Goal: Task Accomplishment & Management: Manage account settings

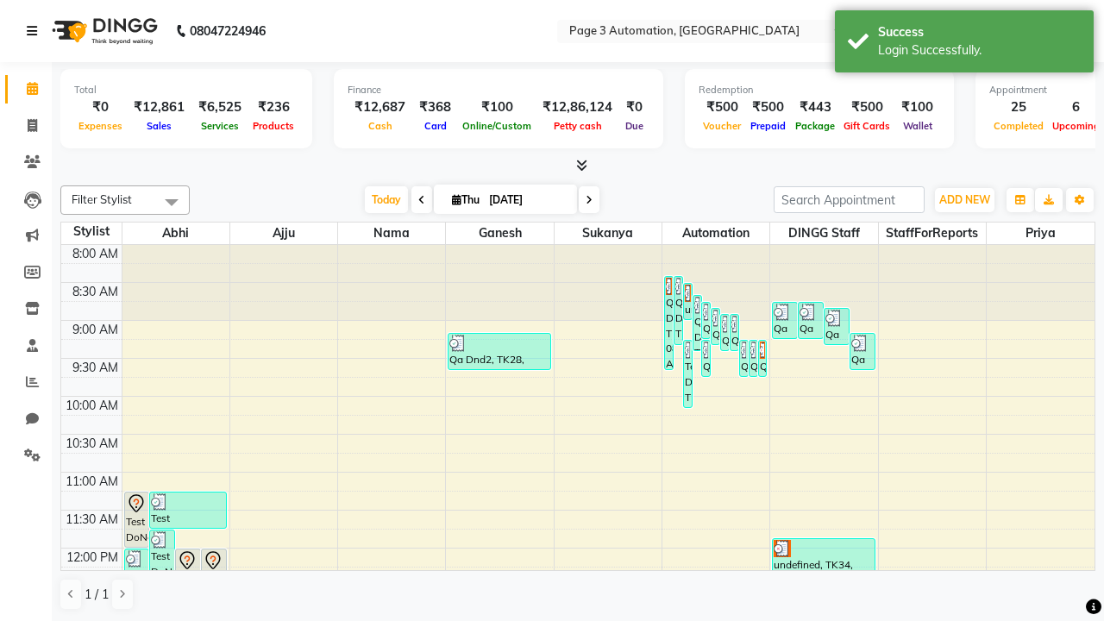
click at [35, 31] on icon at bounding box center [32, 31] width 10 height 12
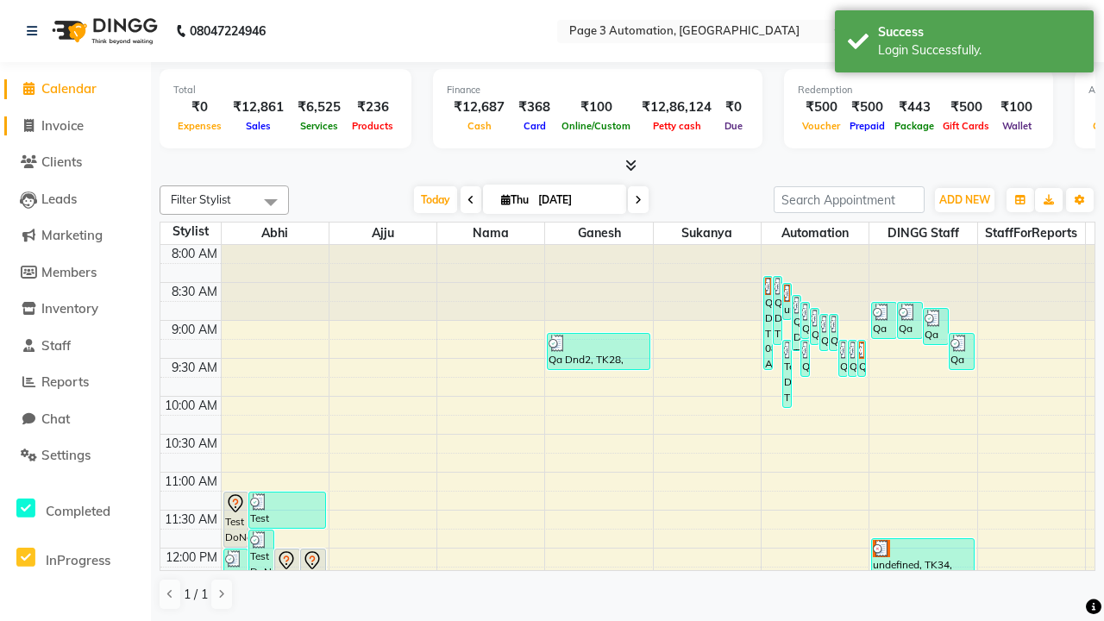
click at [75, 125] on span "Invoice" at bounding box center [62, 125] width 42 height 16
select select "2774"
select select "service"
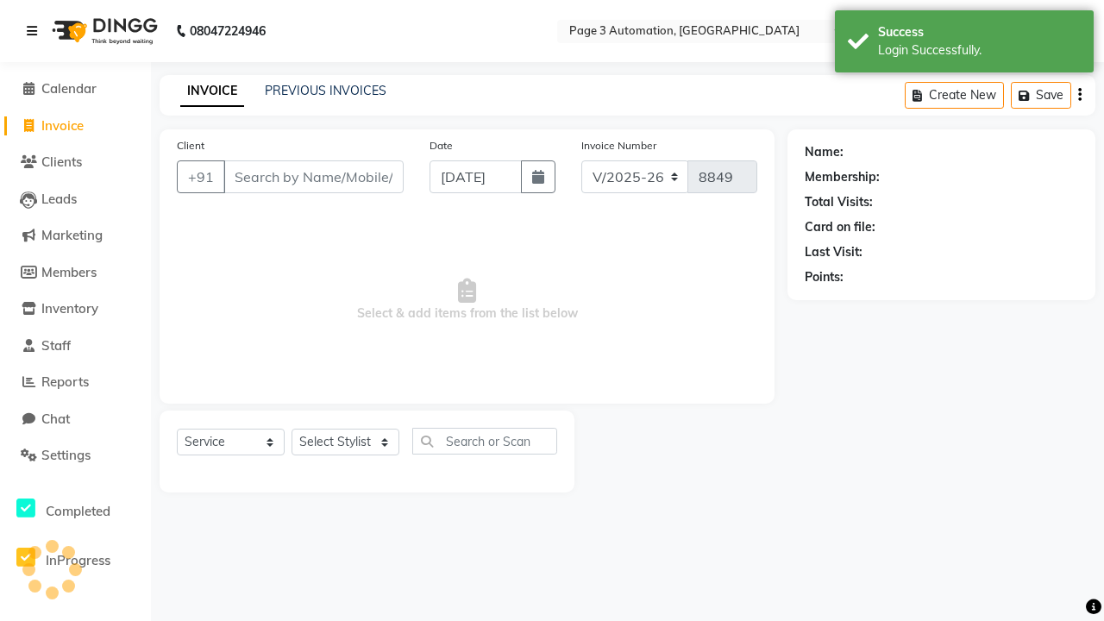
click at [35, 31] on icon at bounding box center [32, 31] width 10 height 12
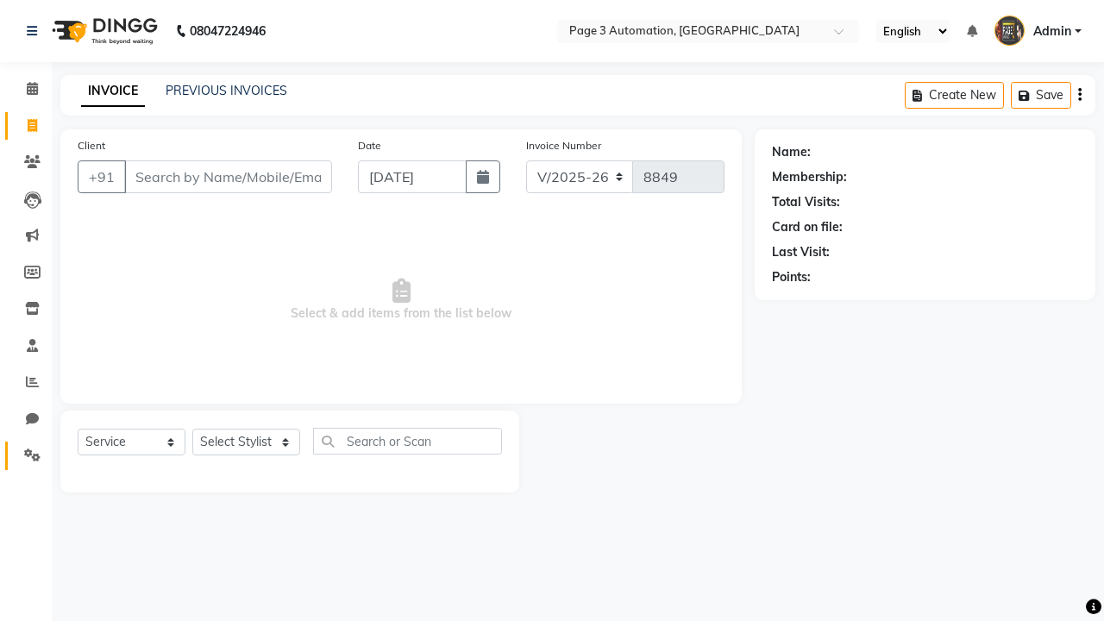
click at [26, 455] on icon at bounding box center [32, 455] width 16 height 13
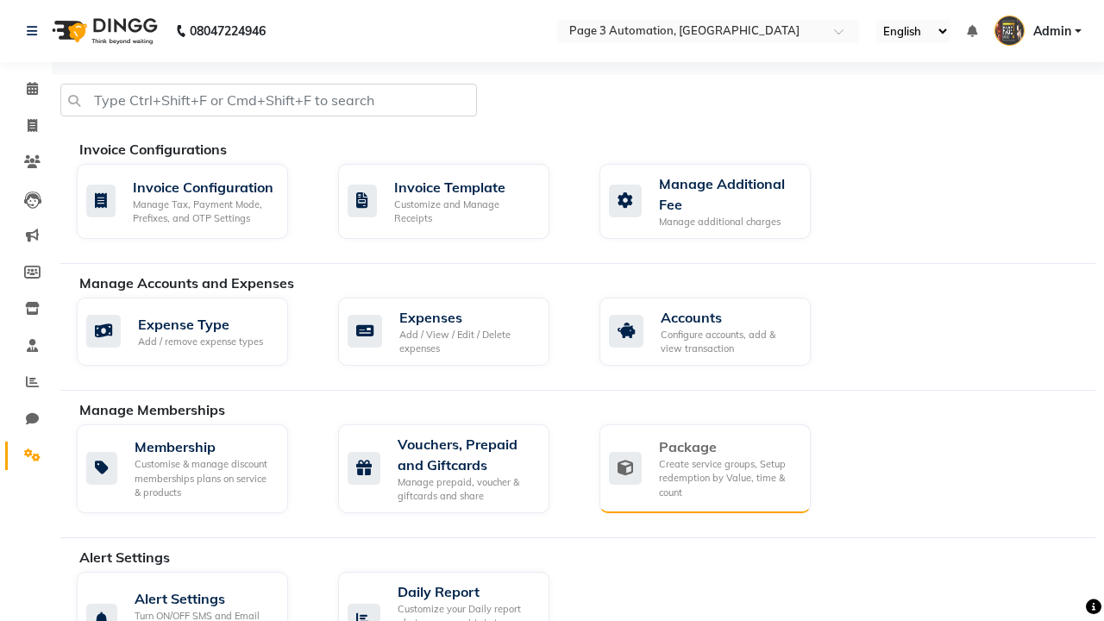
click at [727, 447] on div "Package" at bounding box center [728, 446] width 138 height 21
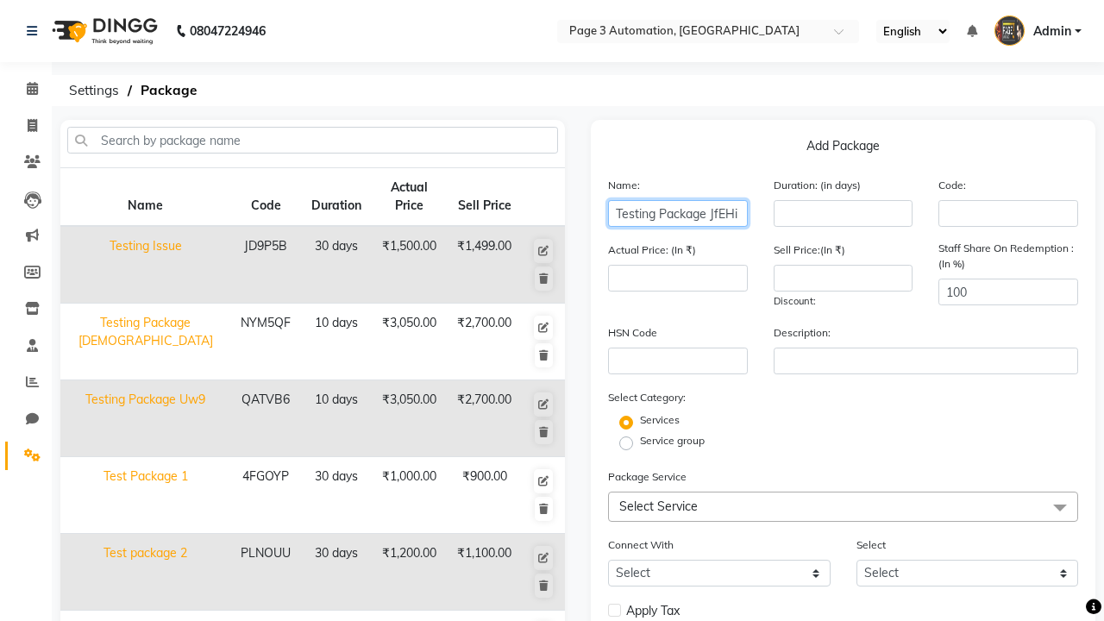
type input "Testing Package JfEHi"
type input "10"
type input "3050"
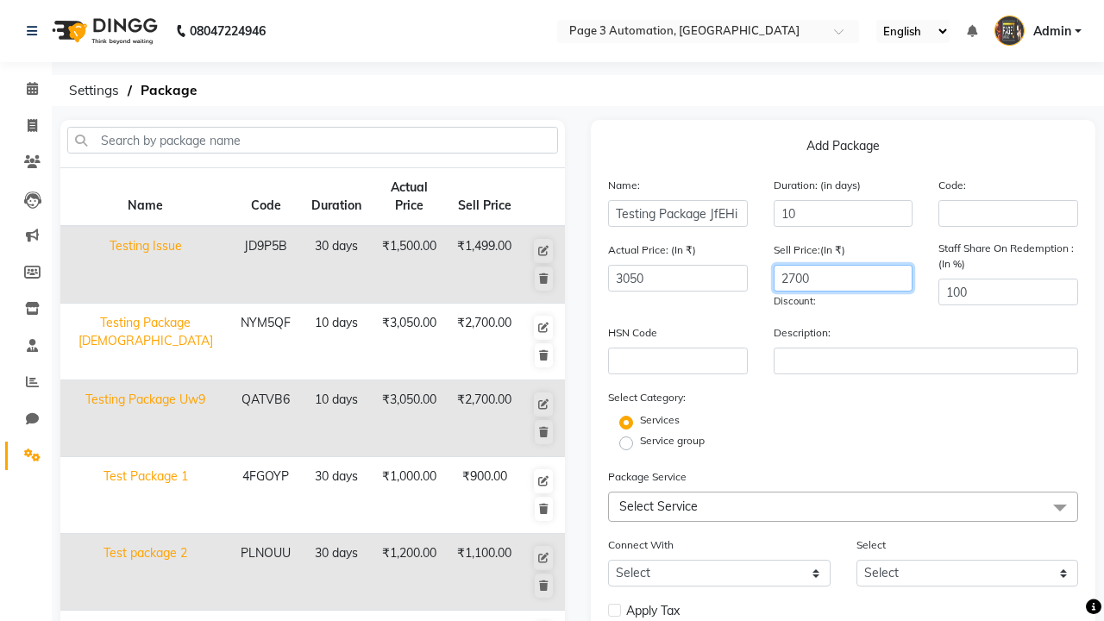
type input "2700"
click at [672, 441] on label "Service group" at bounding box center [672, 441] width 65 height 16
click at [637, 441] on input "Service group" at bounding box center [631, 441] width 11 height 11
radio input "true"
radio input "false"
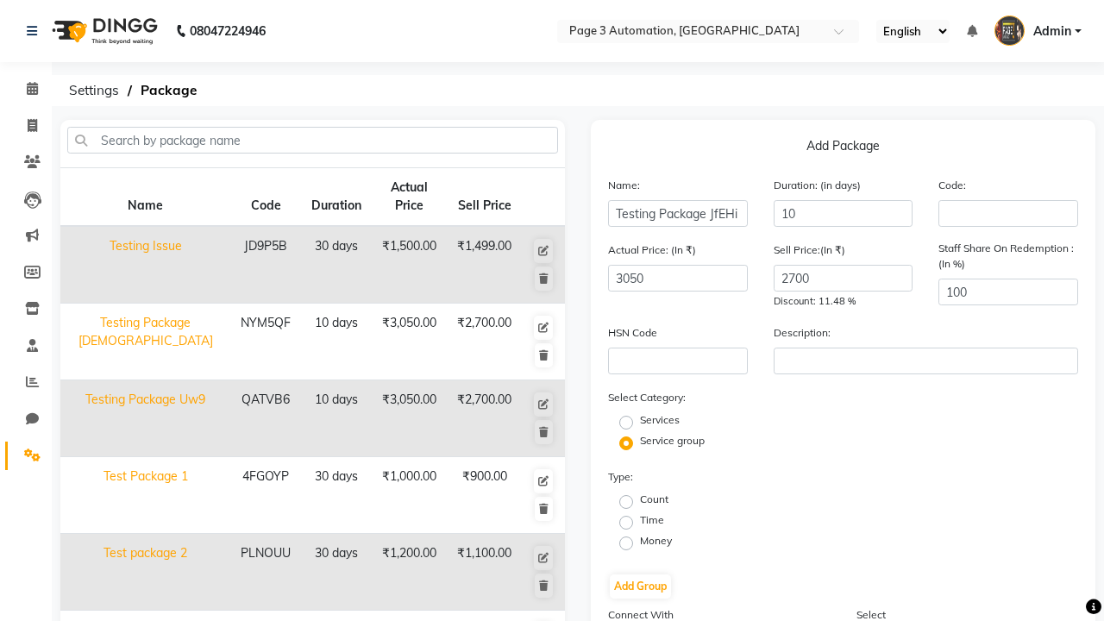
click at [654, 499] on label "Count" at bounding box center [654, 500] width 28 height 16
click at [637, 499] on input "Count" at bounding box center [631, 500] width 11 height 11
radio input "true"
click at [640, 587] on button "Add Group" at bounding box center [640, 586] width 61 height 24
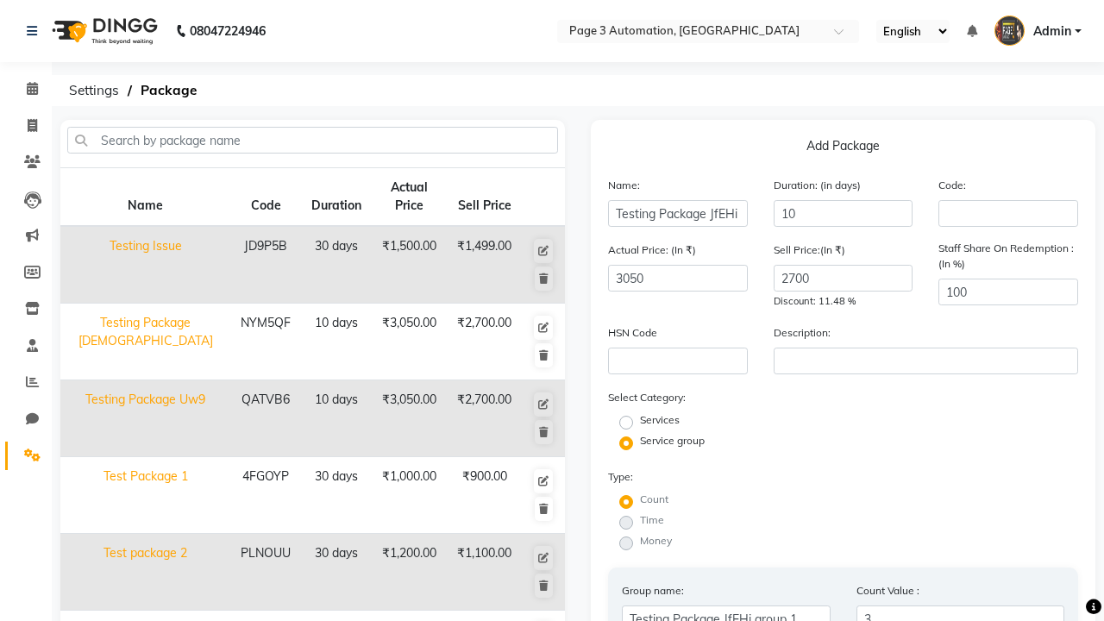
type input "3"
radio input "true"
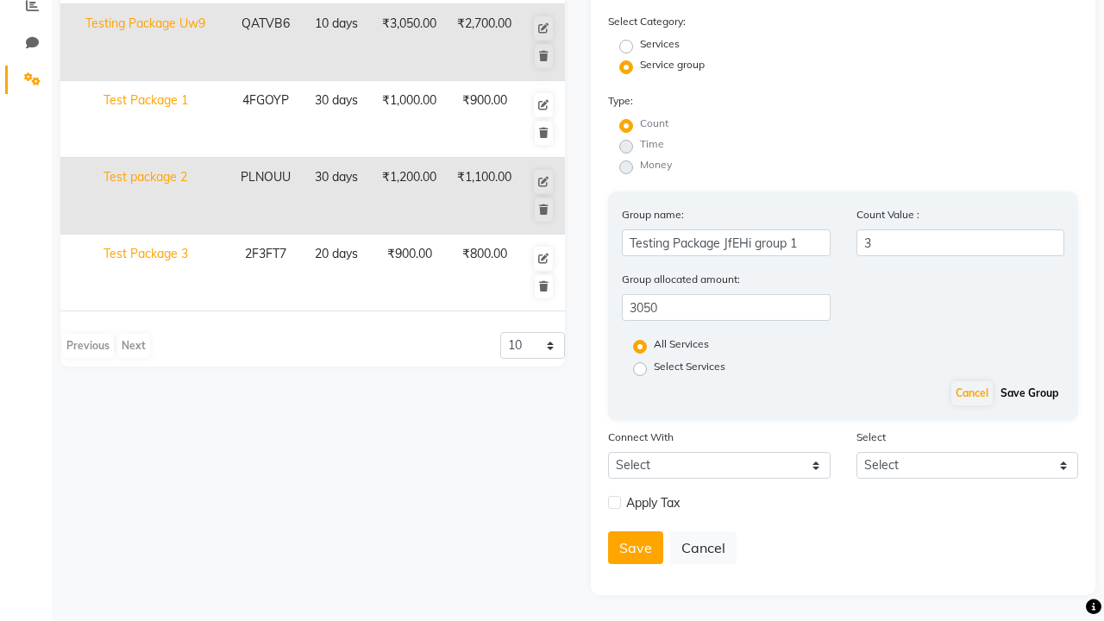
click at [1029, 405] on button "Save Group" at bounding box center [1029, 393] width 66 height 24
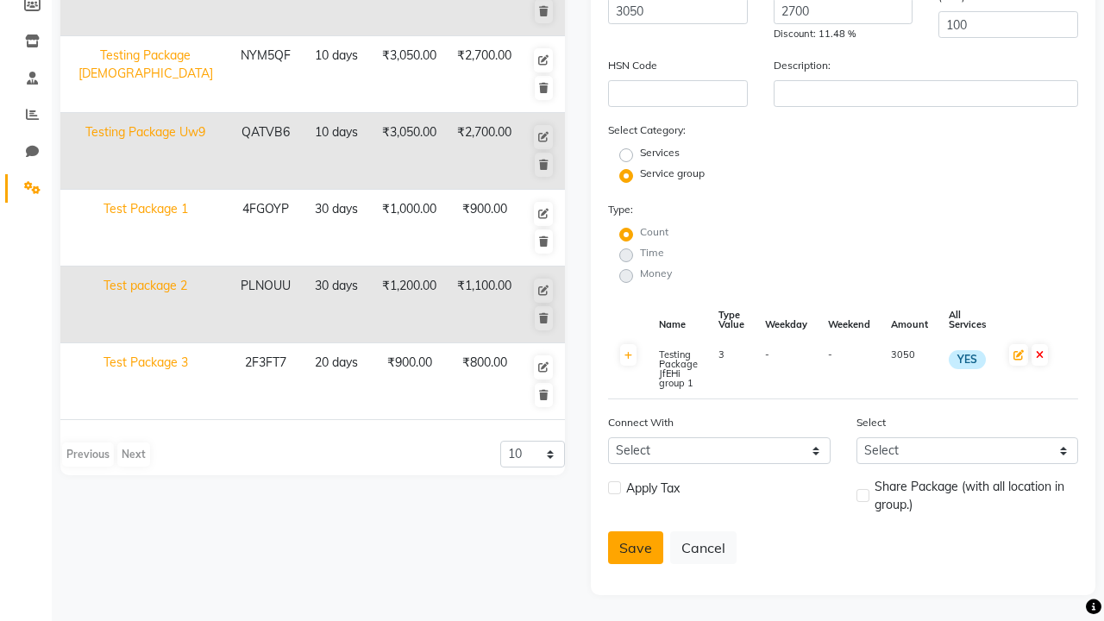
click at [636, 548] on button "Save" at bounding box center [635, 547] width 55 height 33
radio input "true"
radio input "false"
select select
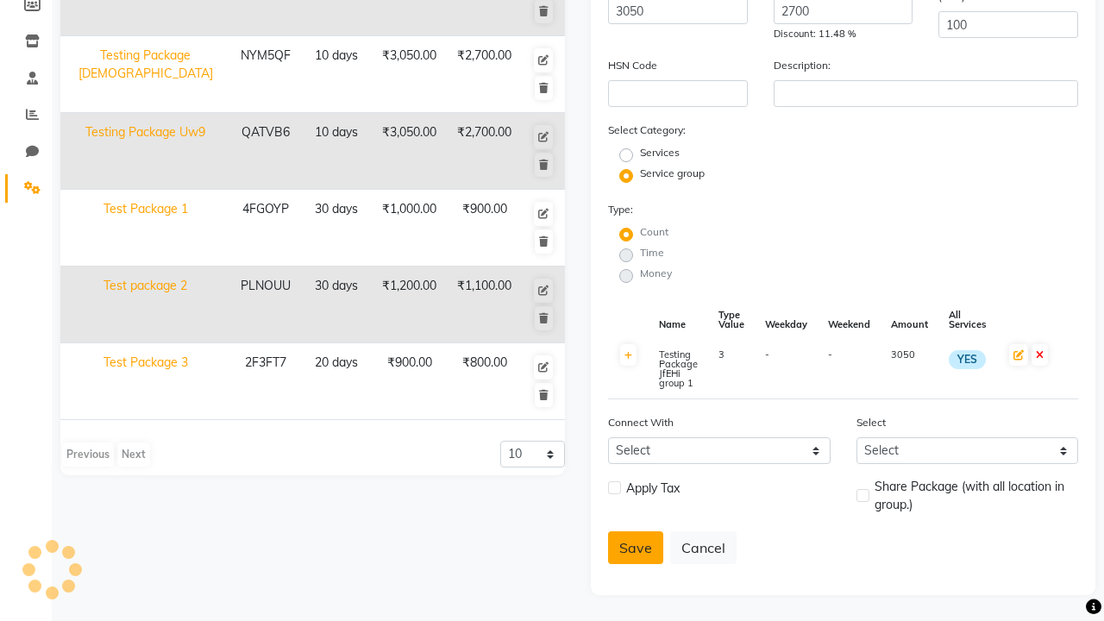
checkbox input "false"
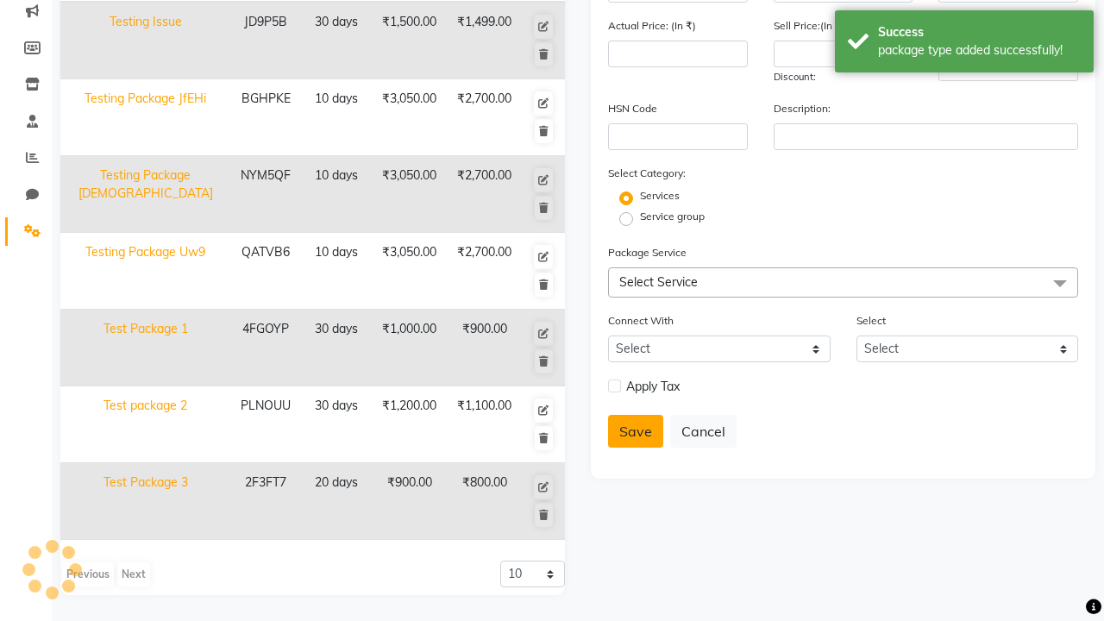
scroll to position [224, 0]
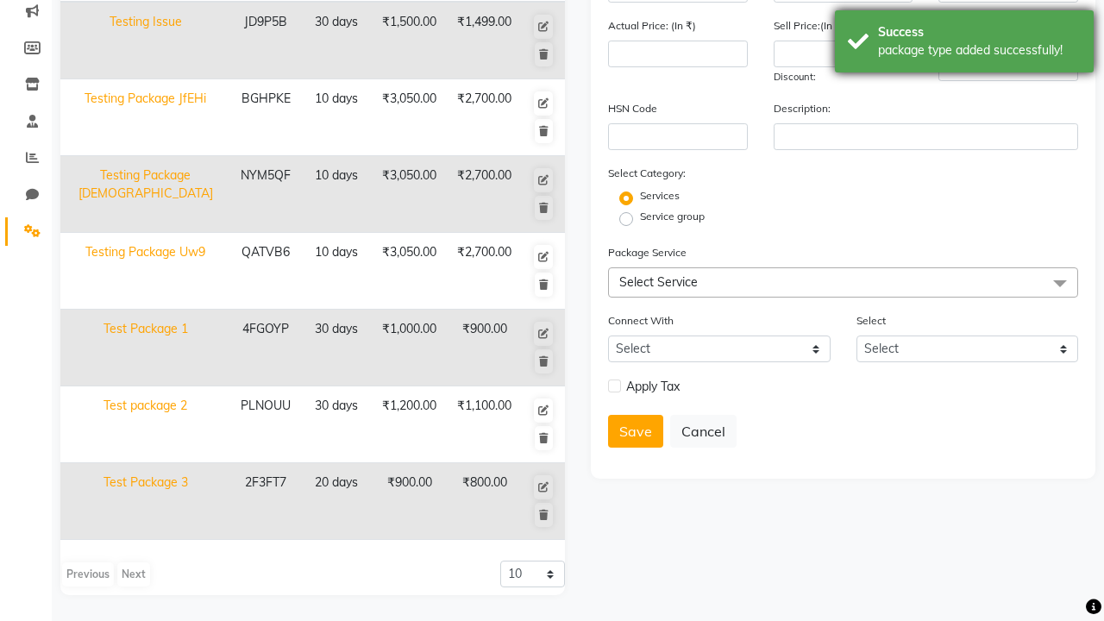
click at [964, 44] on div "package type added successfully!" at bounding box center [979, 50] width 203 height 18
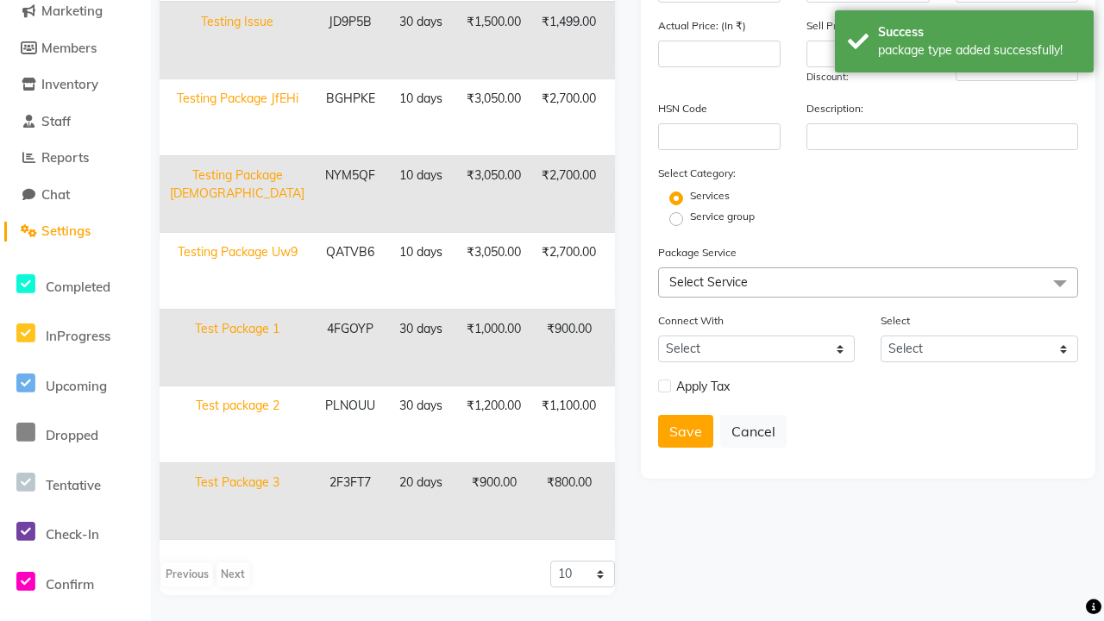
scroll to position [0, 0]
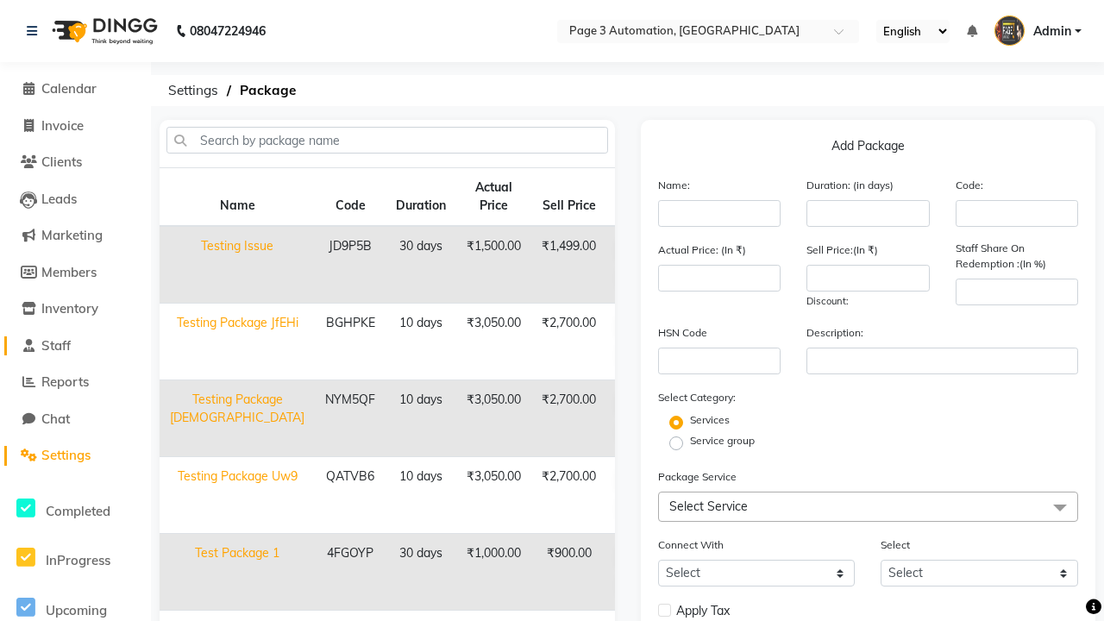
click at [75, 345] on link "Staff" at bounding box center [75, 346] width 142 height 20
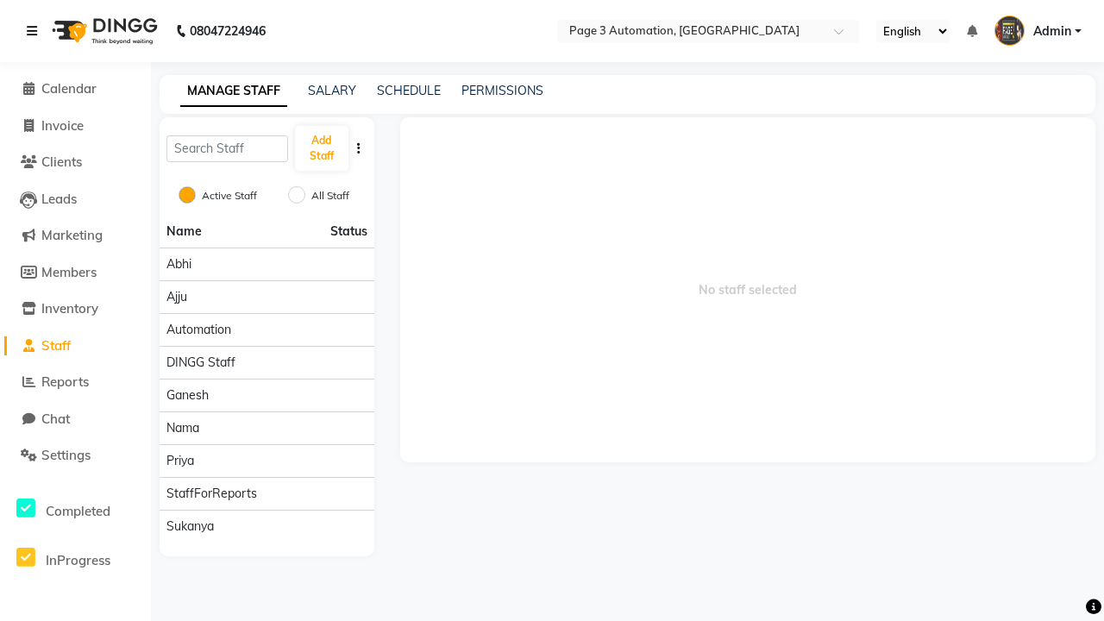
click at [35, 31] on icon at bounding box center [32, 31] width 10 height 12
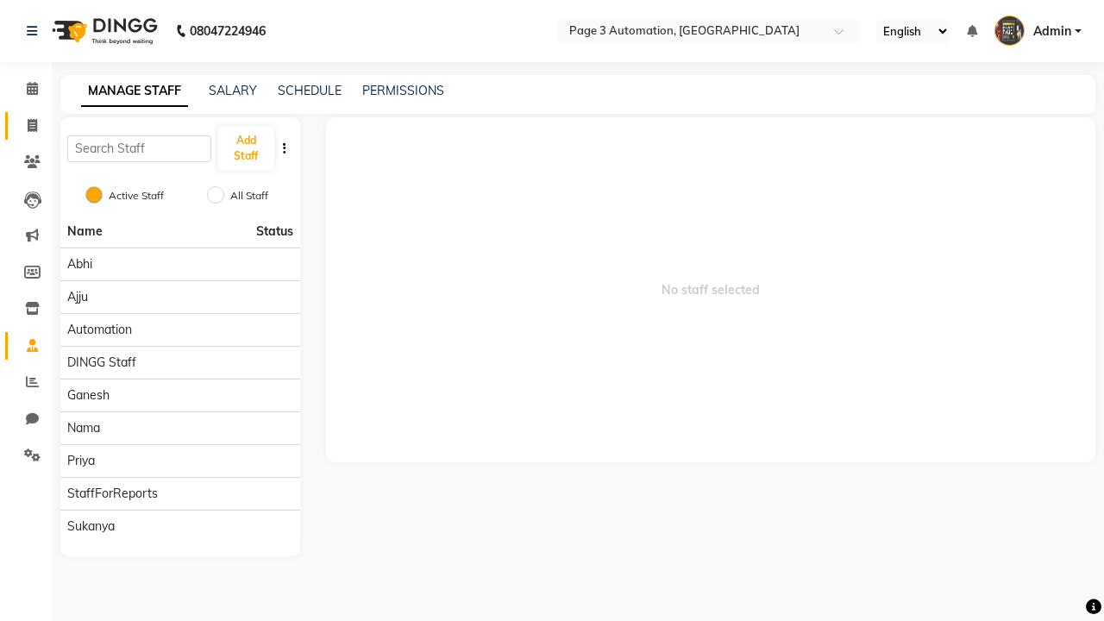
click at [26, 125] on span at bounding box center [32, 126] width 30 height 20
select select "service"
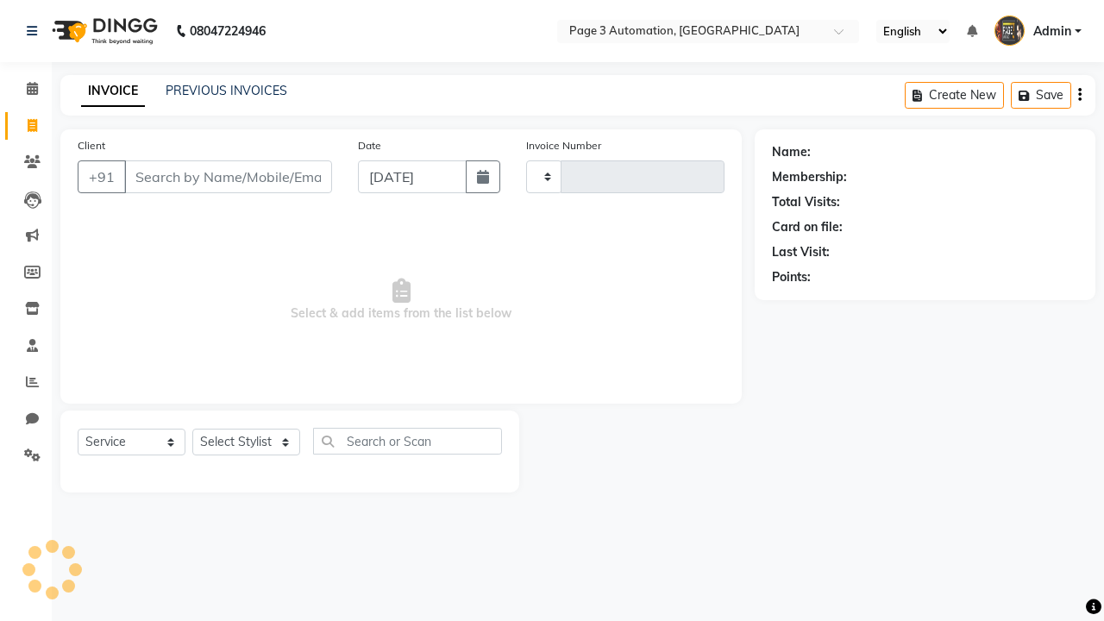
type input "8849"
select select "2774"
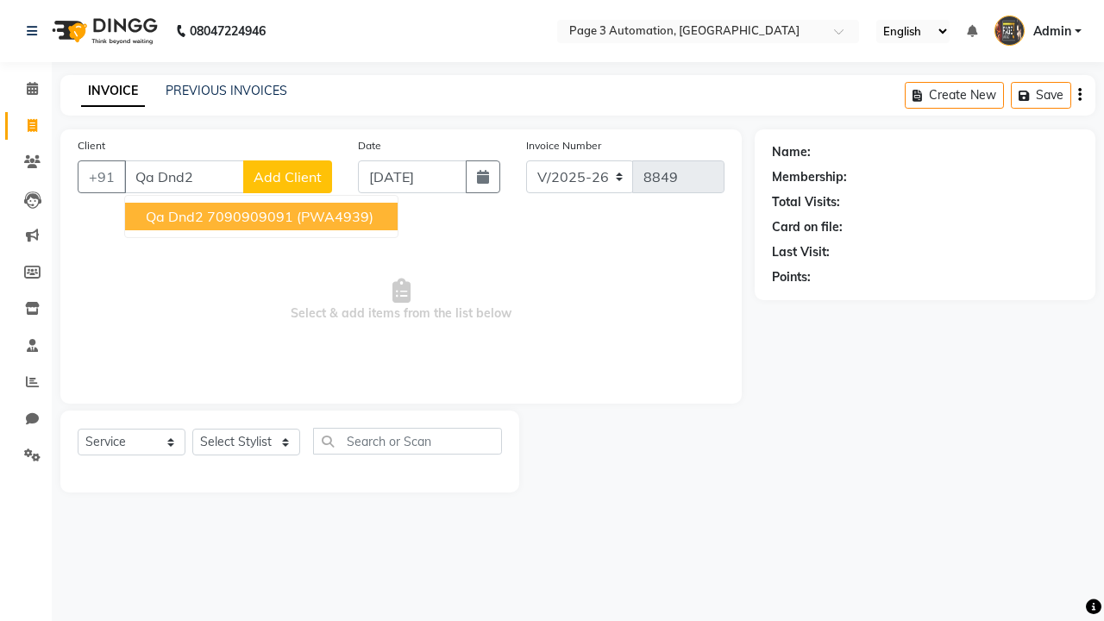
click at [263, 216] on ngb-highlight "7090909091" at bounding box center [250, 216] width 86 height 17
type input "7090909091"
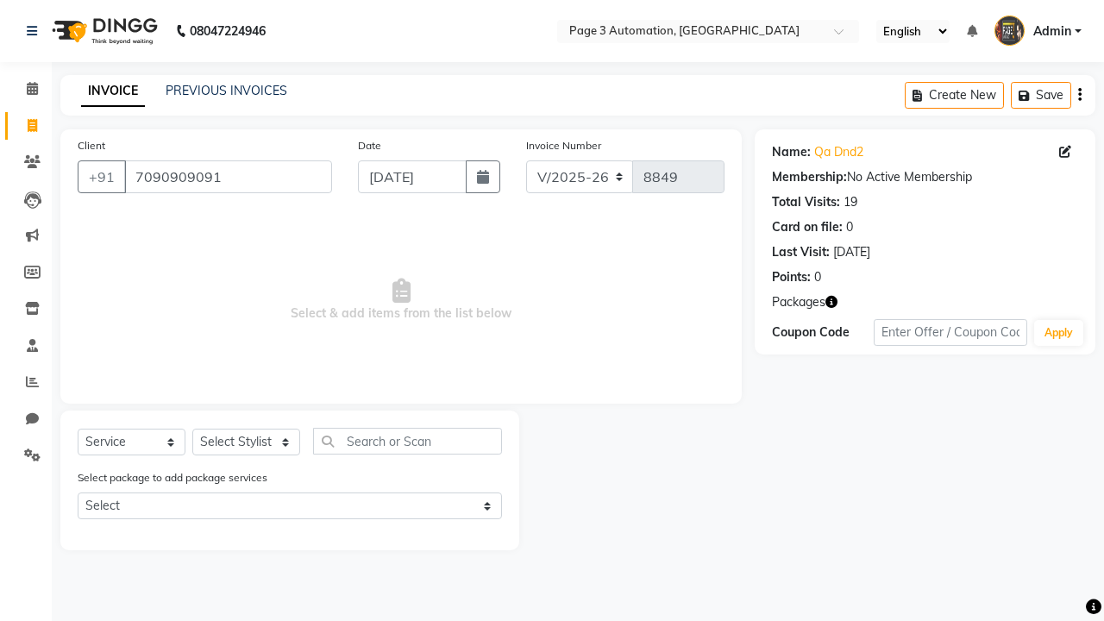
select select "package"
select select "77829"
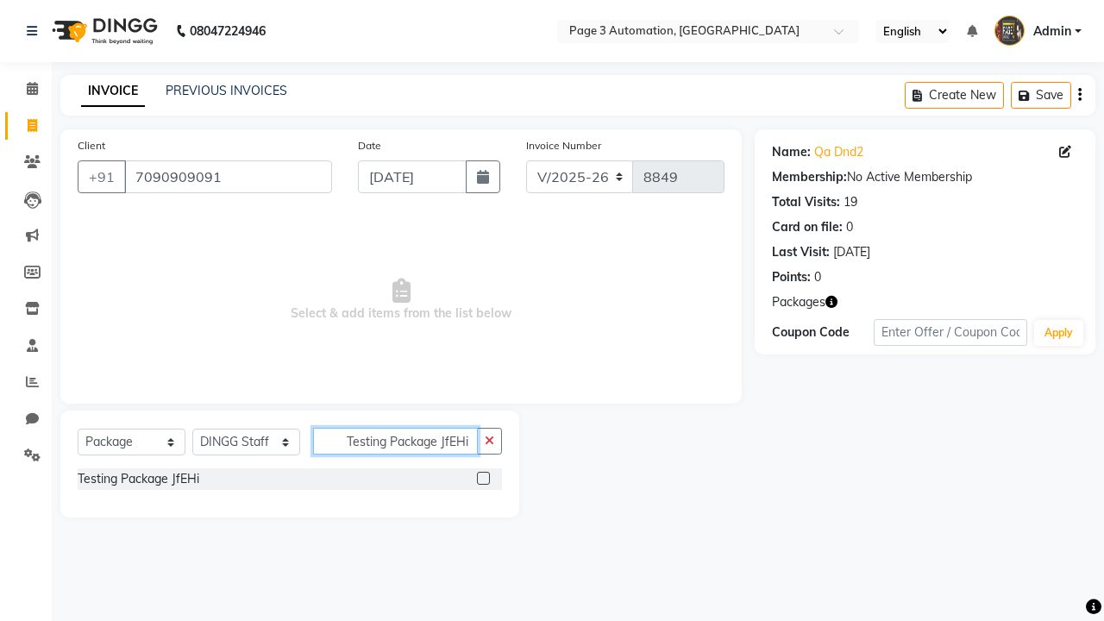
type input "Testing Package JfEHi"
click at [483, 478] on label at bounding box center [483, 478] width 13 height 13
click at [483, 478] on input "checkbox" at bounding box center [482, 479] width 11 height 11
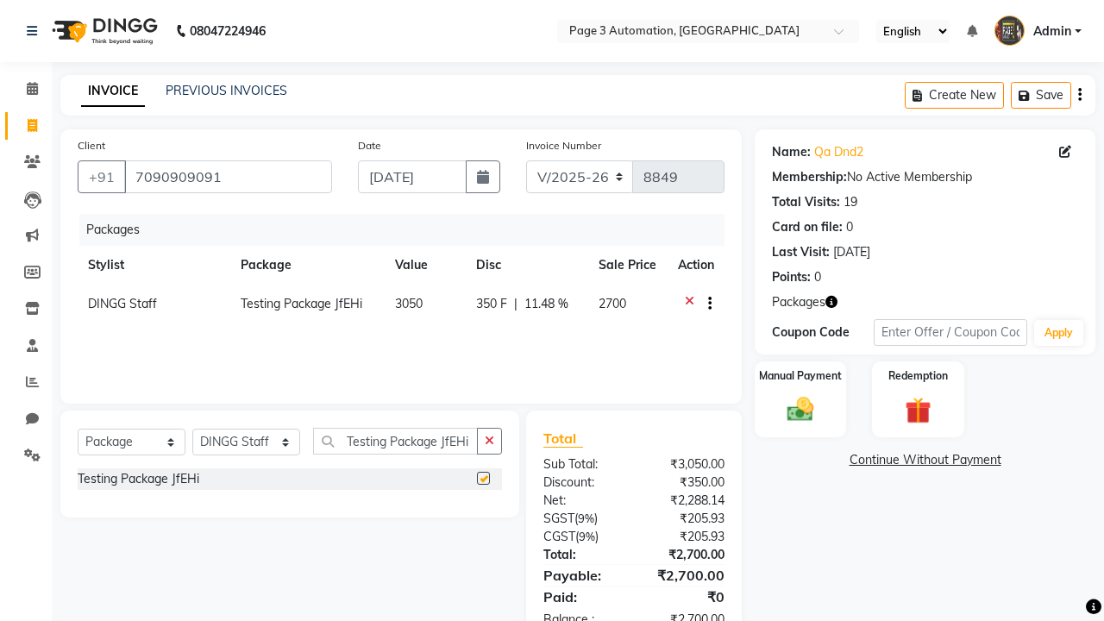
checkbox input "false"
click at [800, 376] on label "Manual Payment" at bounding box center [800, 375] width 86 height 16
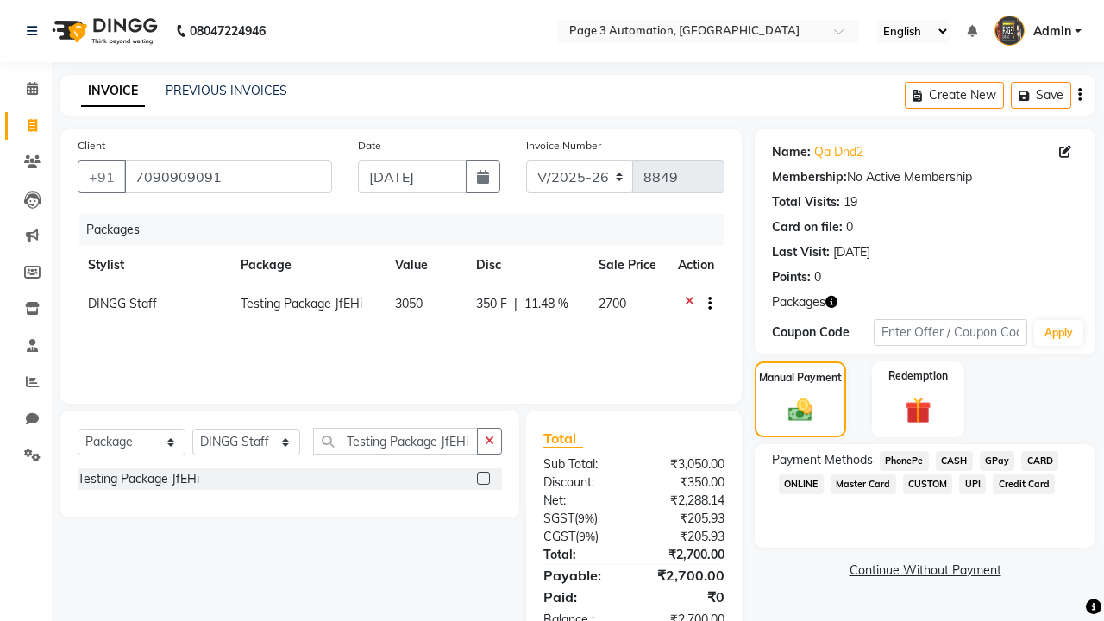
click at [954, 461] on span "CASH" at bounding box center [954, 461] width 37 height 20
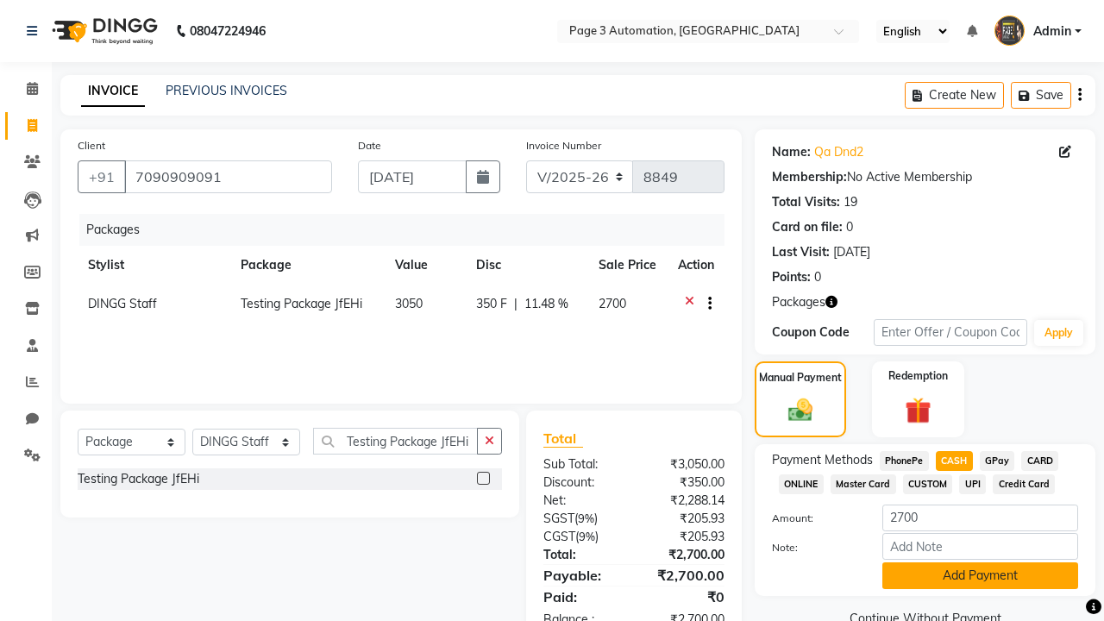
click at [980, 575] on button "Add Payment" at bounding box center [980, 575] width 196 height 27
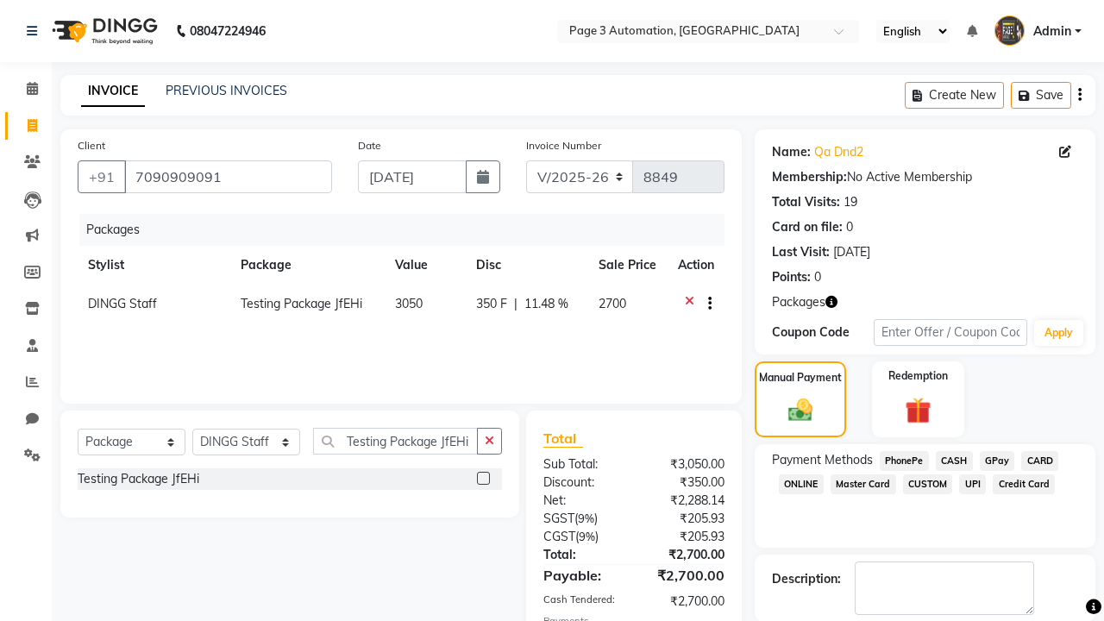
checkbox input "false"
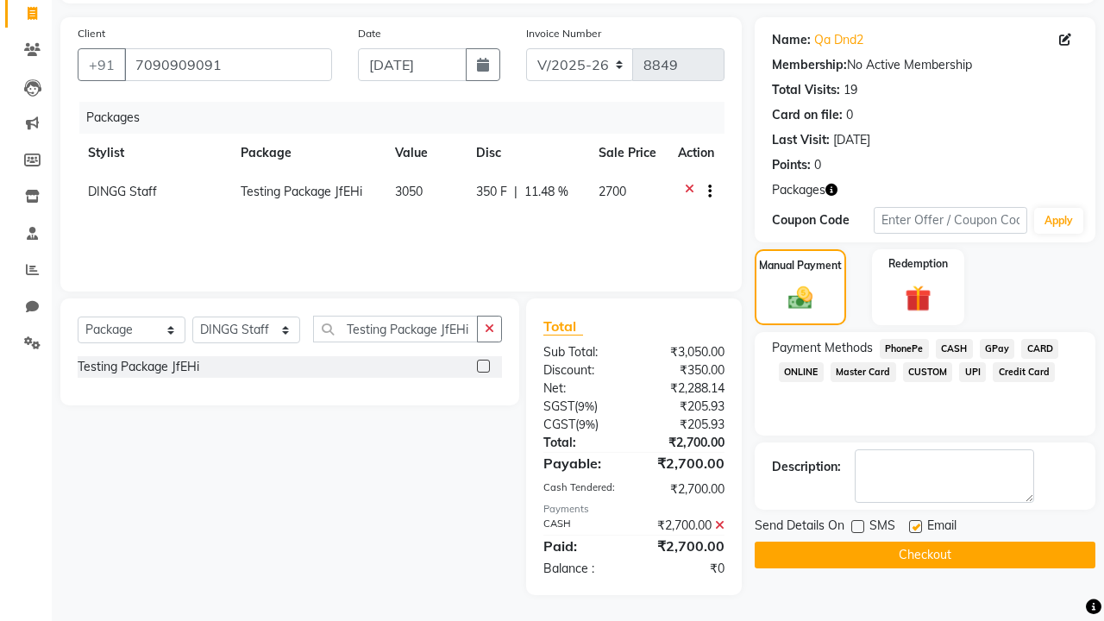
click at [915, 526] on label at bounding box center [915, 526] width 13 height 13
click at [915, 526] on input "checkbox" at bounding box center [914, 527] width 11 height 11
checkbox input "false"
click at [925, 555] on button "Checkout" at bounding box center [925, 555] width 341 height 27
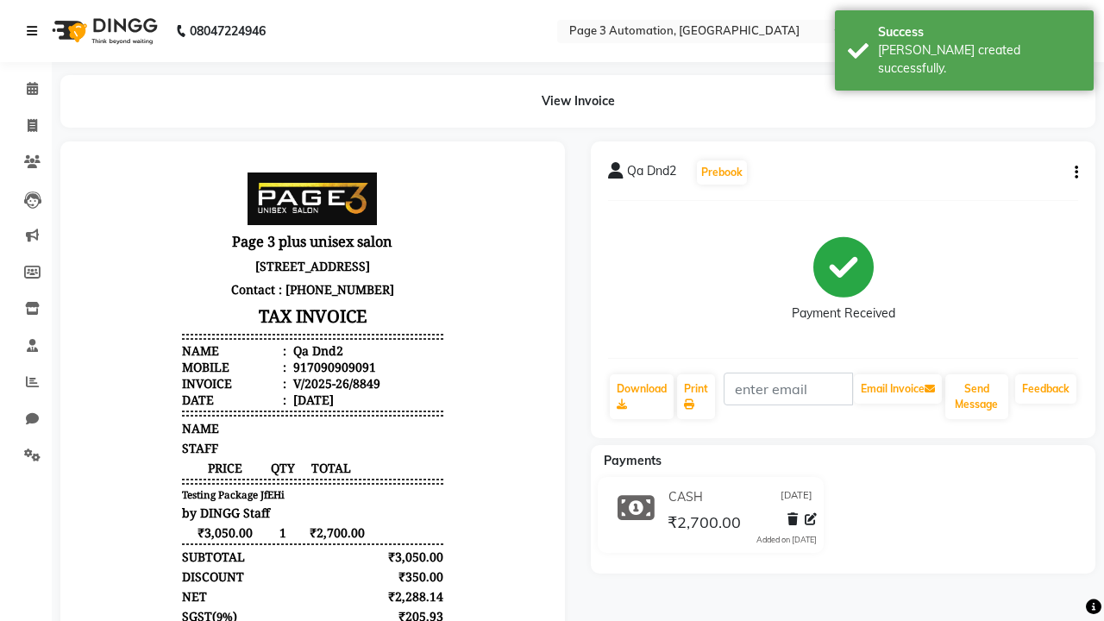
click at [964, 44] on div "[PERSON_NAME] created successfully." at bounding box center [979, 59] width 203 height 36
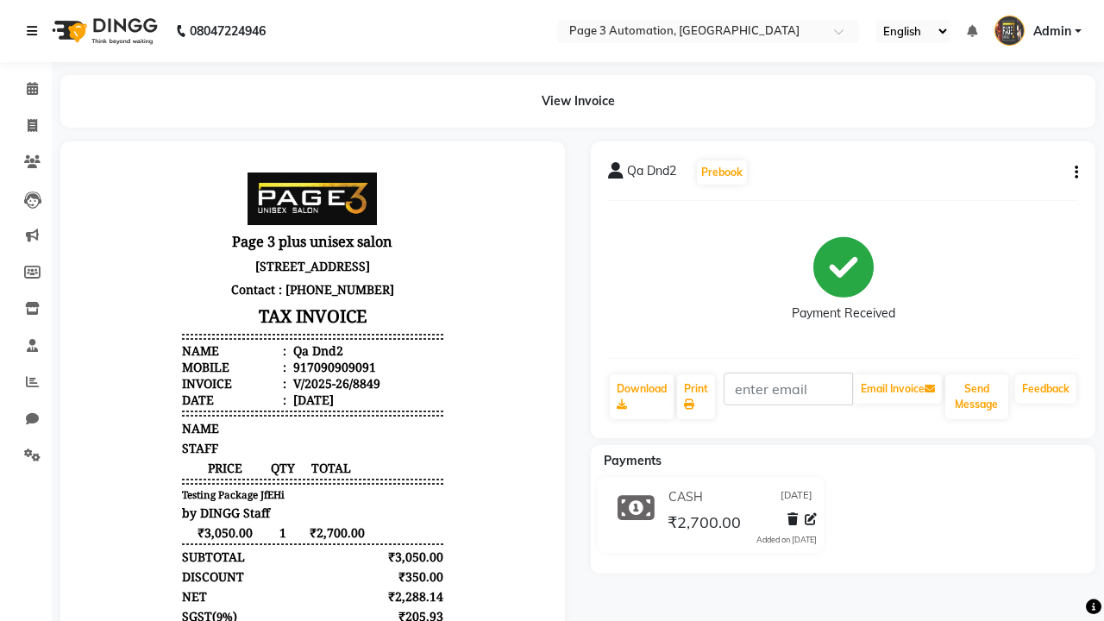
click at [35, 31] on icon at bounding box center [32, 31] width 10 height 12
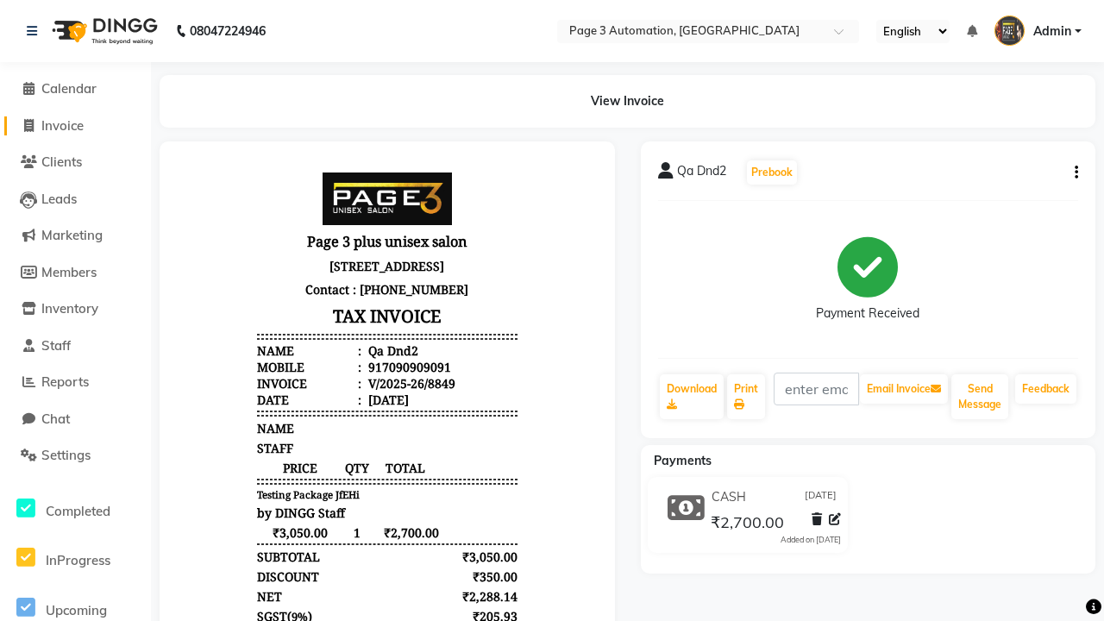
click at [75, 125] on span "Invoice" at bounding box center [62, 125] width 42 height 16
select select "2774"
select select "service"
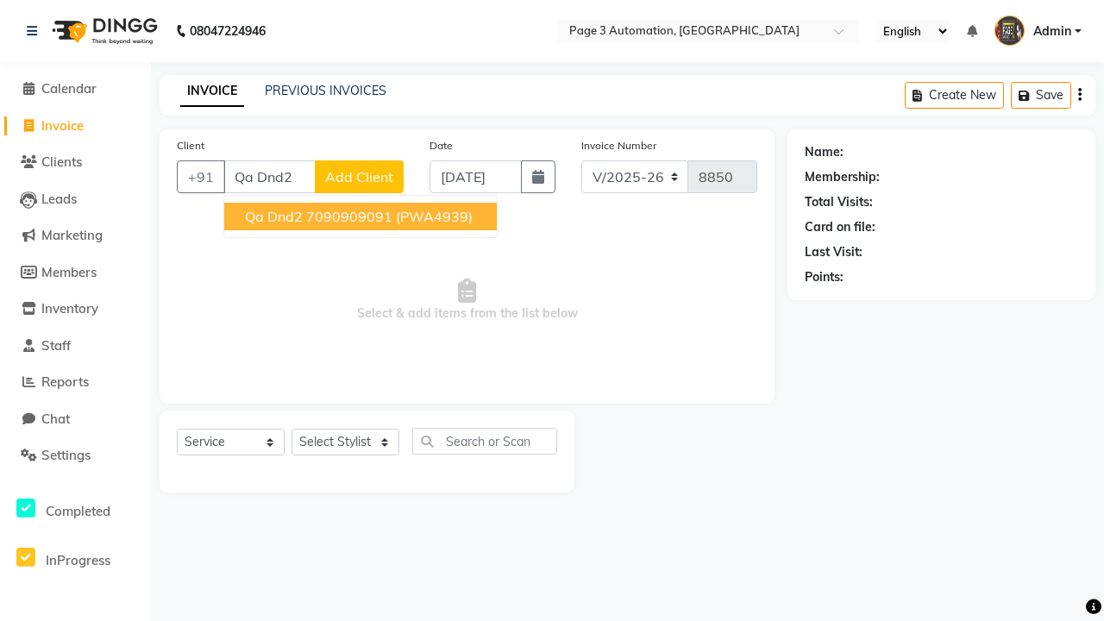
click at [362, 216] on ngb-highlight "7090909091" at bounding box center [349, 216] width 86 height 17
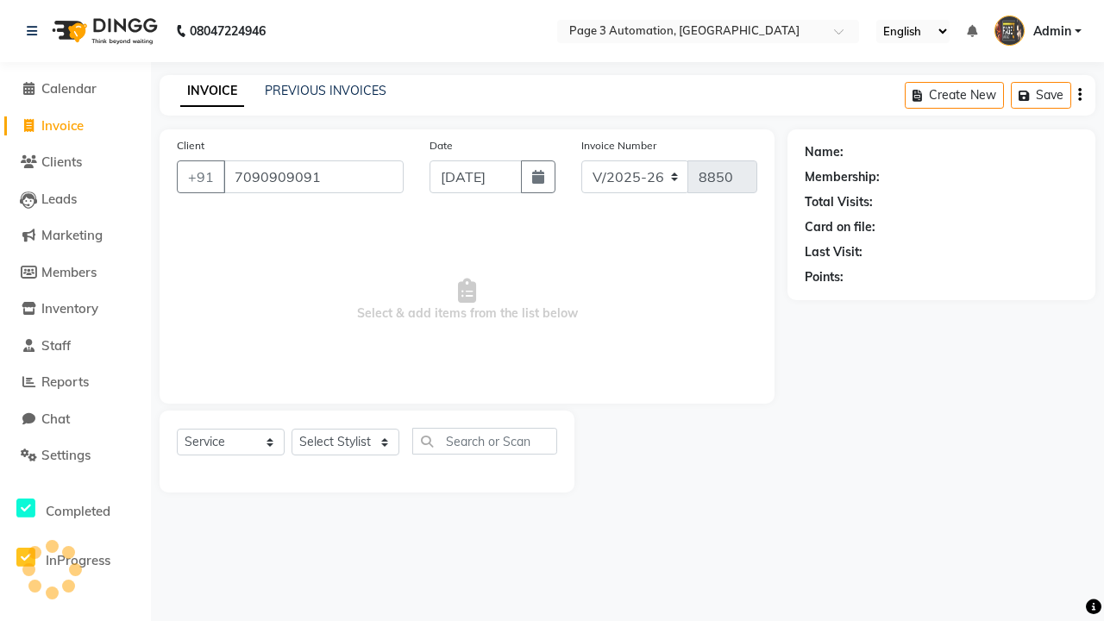
type input "7090909091"
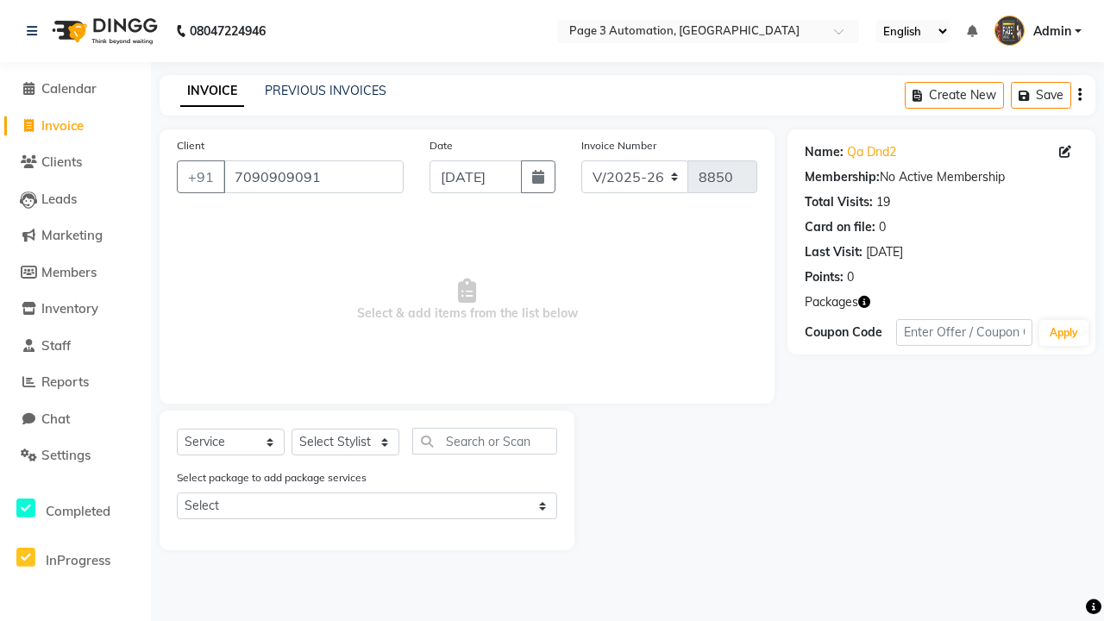
select select "77829"
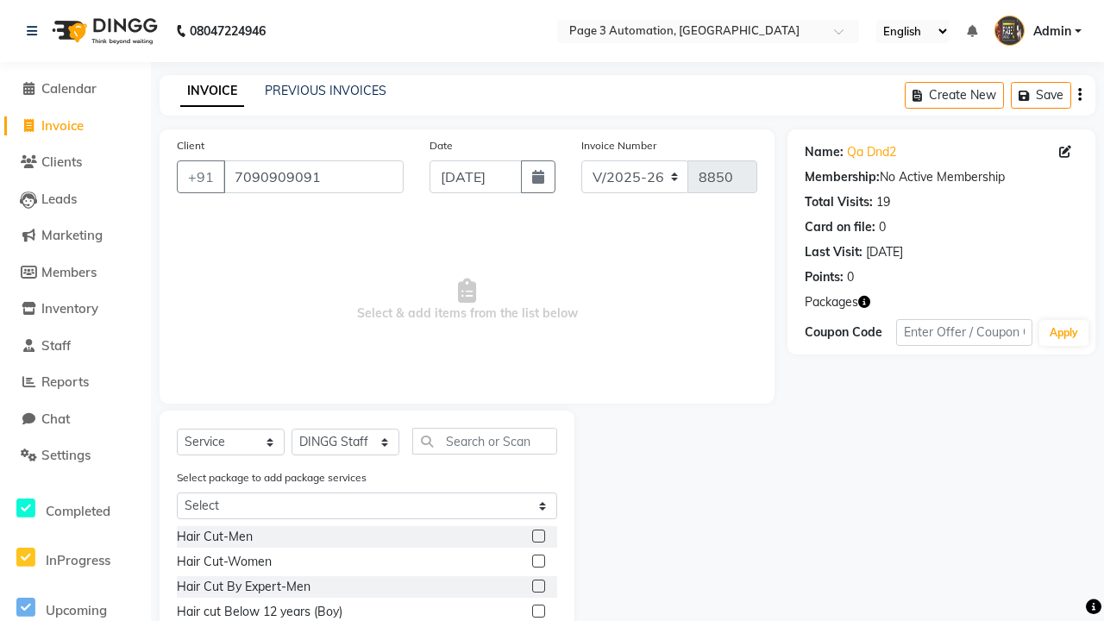
click at [537, 612] on label at bounding box center [538, 611] width 13 height 13
click at [537, 612] on input "checkbox" at bounding box center [537, 611] width 11 height 11
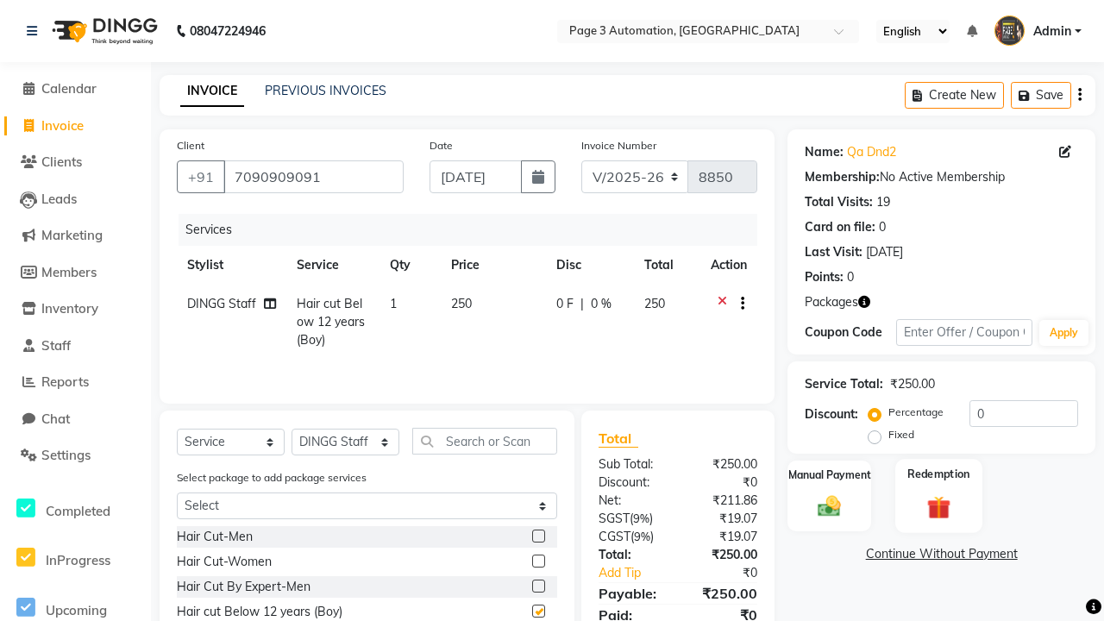
click at [938, 474] on label "Redemption" at bounding box center [938, 474] width 62 height 16
checkbox input "false"
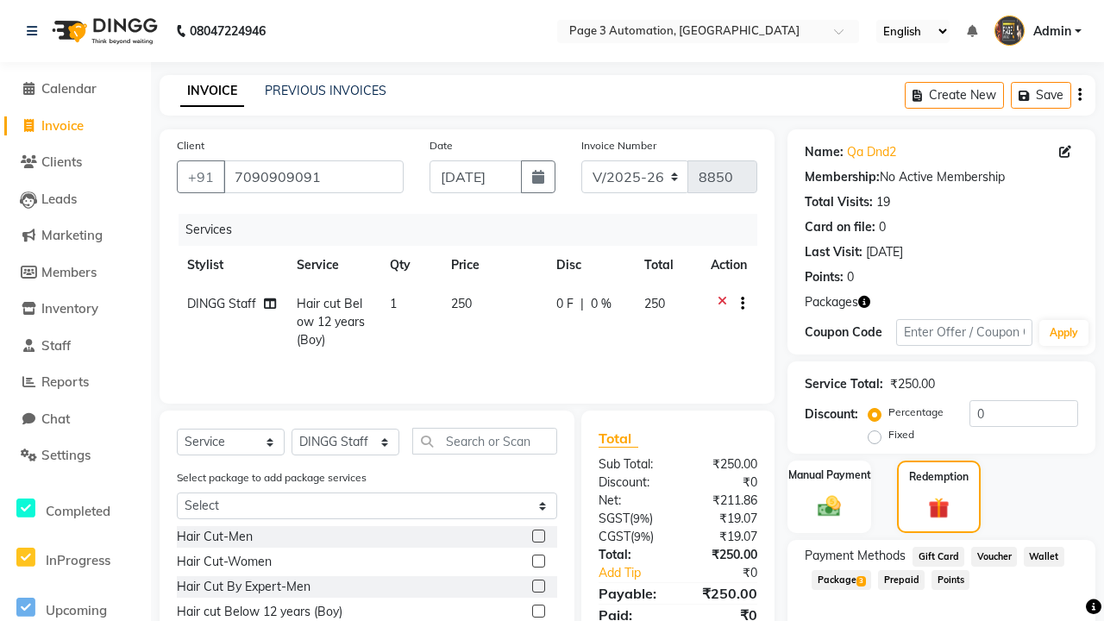
click at [843, 579] on span "Package 3" at bounding box center [842, 580] width 60 height 20
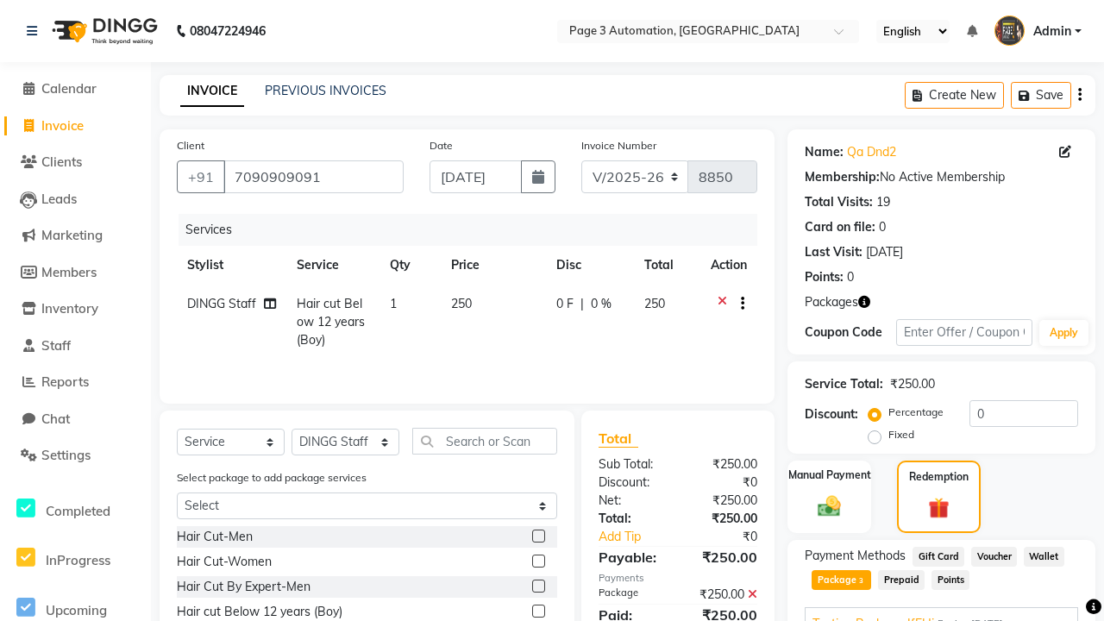
scroll to position [245, 0]
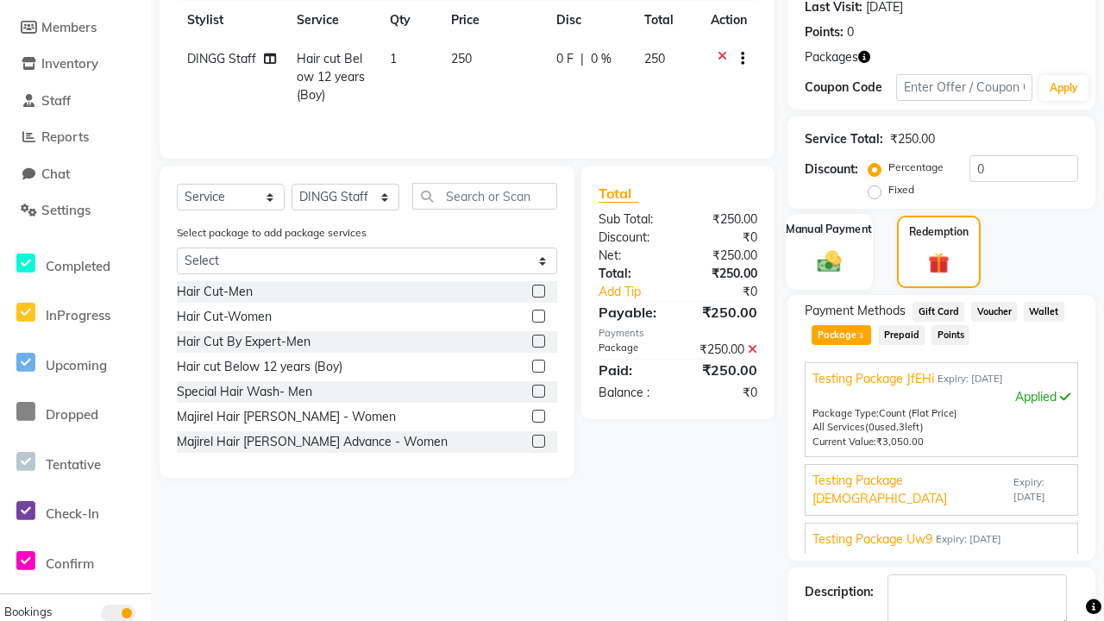
click at [829, 229] on label "Manual Payment" at bounding box center [830, 229] width 86 height 16
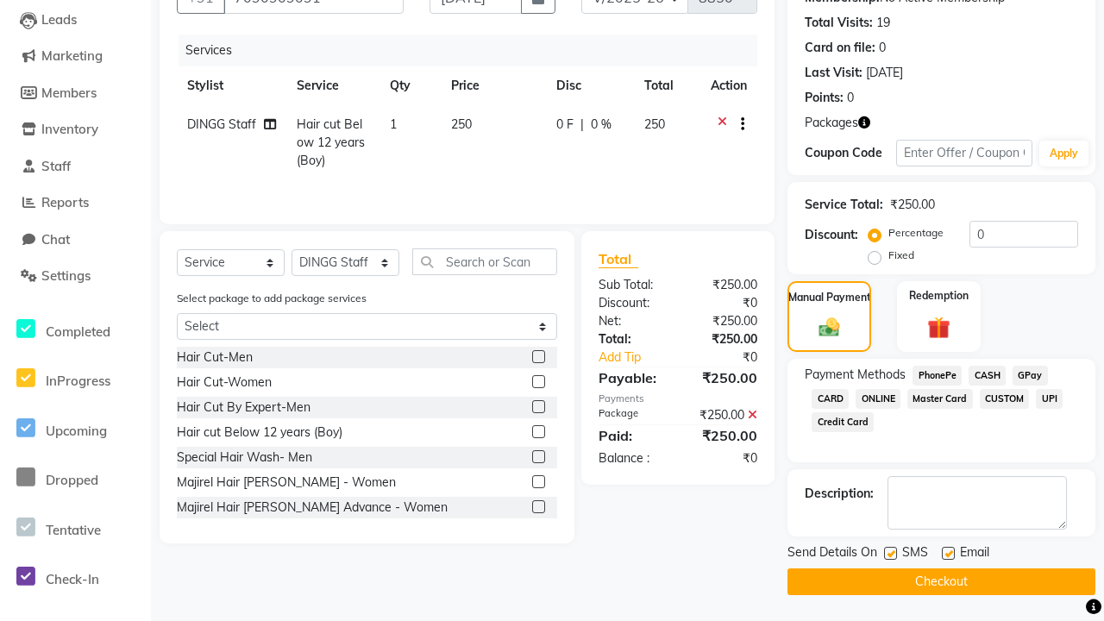
click at [987, 375] on span "CASH" at bounding box center [987, 376] width 37 height 20
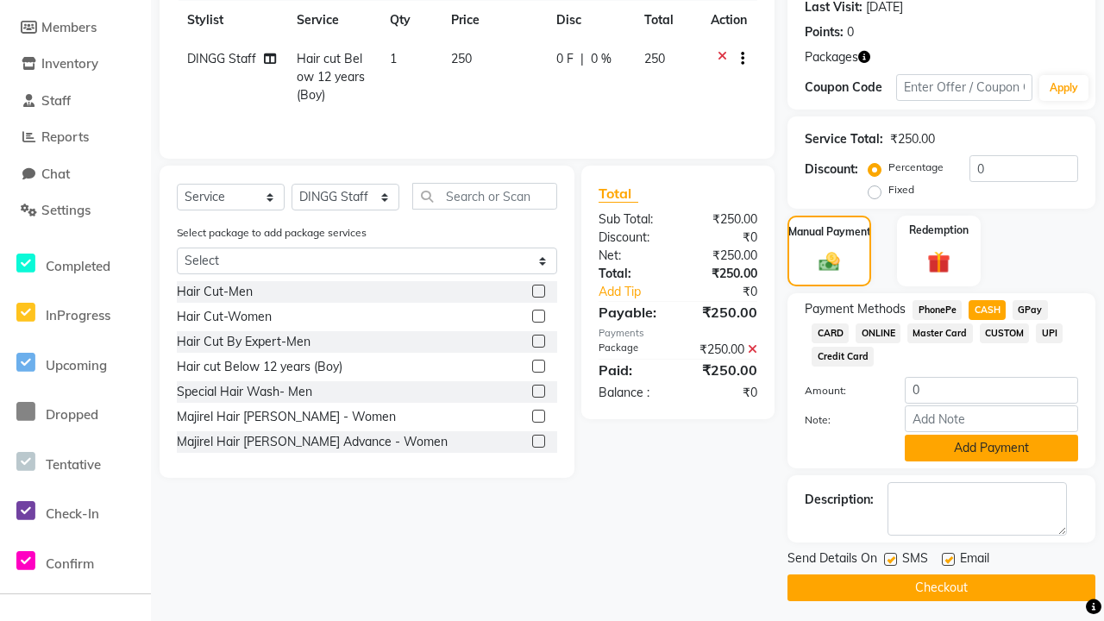
click at [991, 448] on button "Add Payment" at bounding box center [991, 448] width 173 height 27
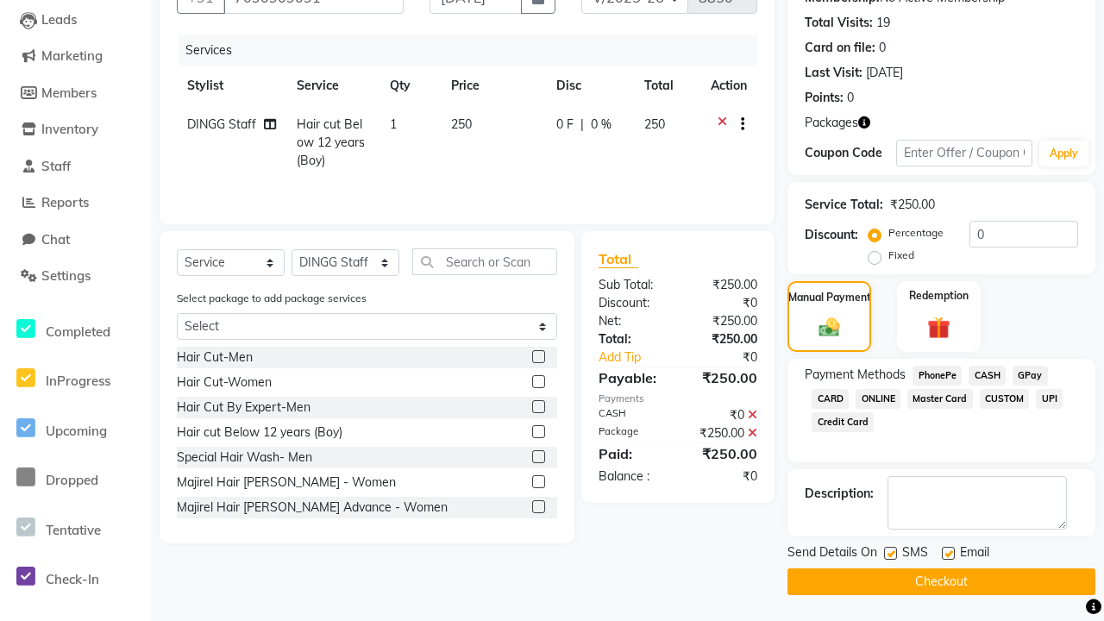
scroll to position [179, 0]
click at [890, 553] on label at bounding box center [890, 553] width 13 height 13
click at [890, 553] on input "checkbox" at bounding box center [889, 554] width 11 height 11
checkbox input "false"
click at [948, 553] on label at bounding box center [948, 553] width 13 height 13
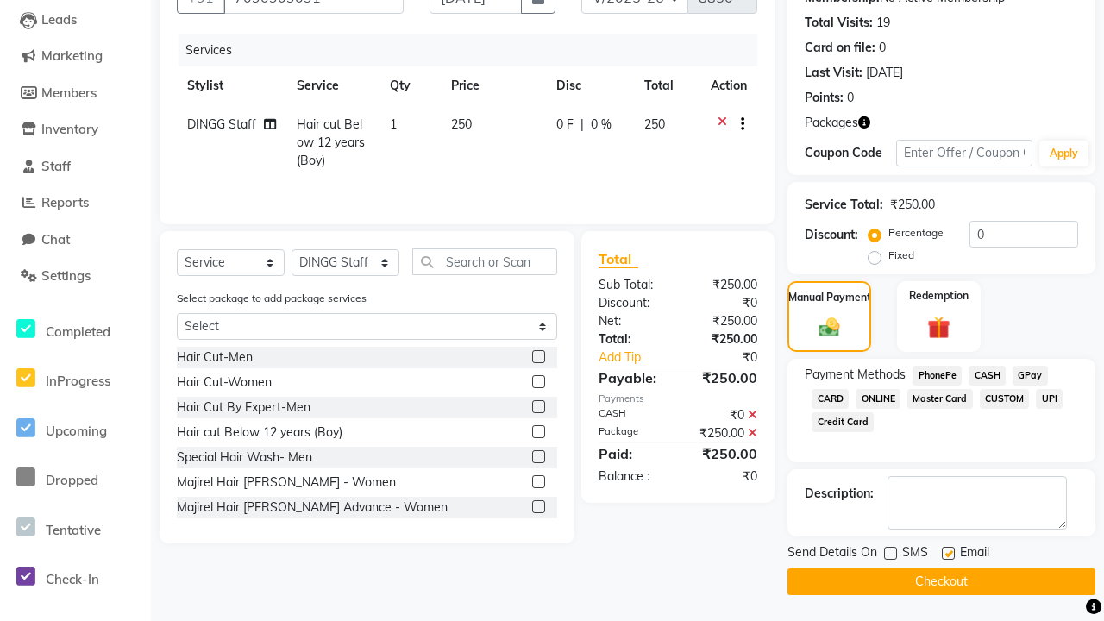
click at [948, 553] on input "checkbox" at bounding box center [947, 554] width 11 height 11
checkbox input "false"
click at [941, 581] on button "Checkout" at bounding box center [941, 581] width 308 height 27
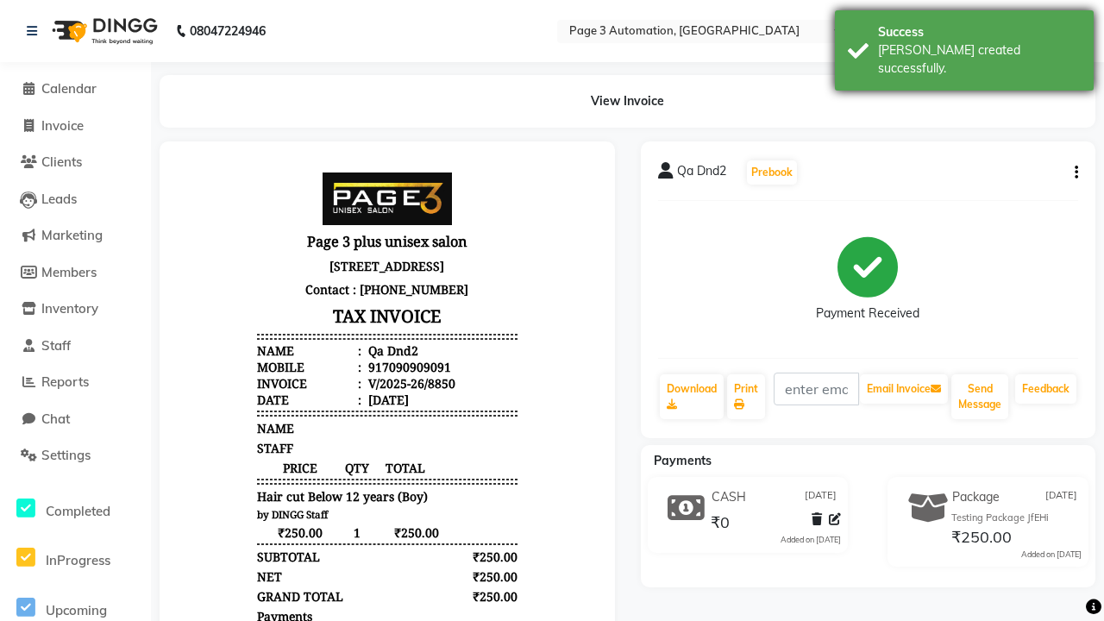
click at [964, 44] on div "[PERSON_NAME] created successfully." at bounding box center [979, 59] width 203 height 36
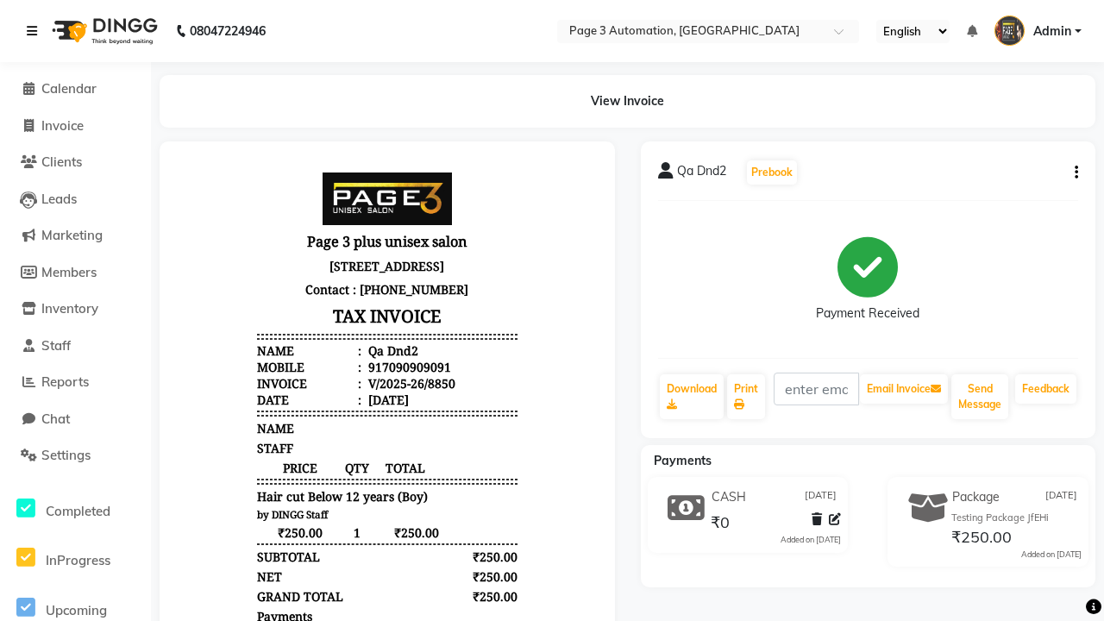
click at [35, 31] on icon at bounding box center [32, 31] width 10 height 12
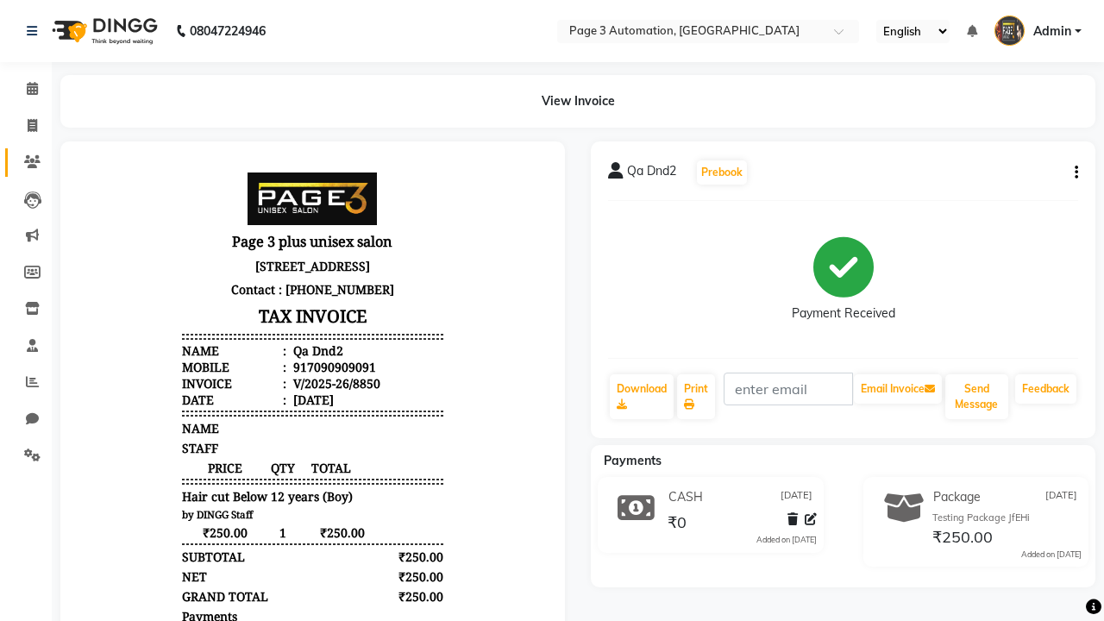
click at [26, 162] on icon at bounding box center [32, 161] width 16 height 13
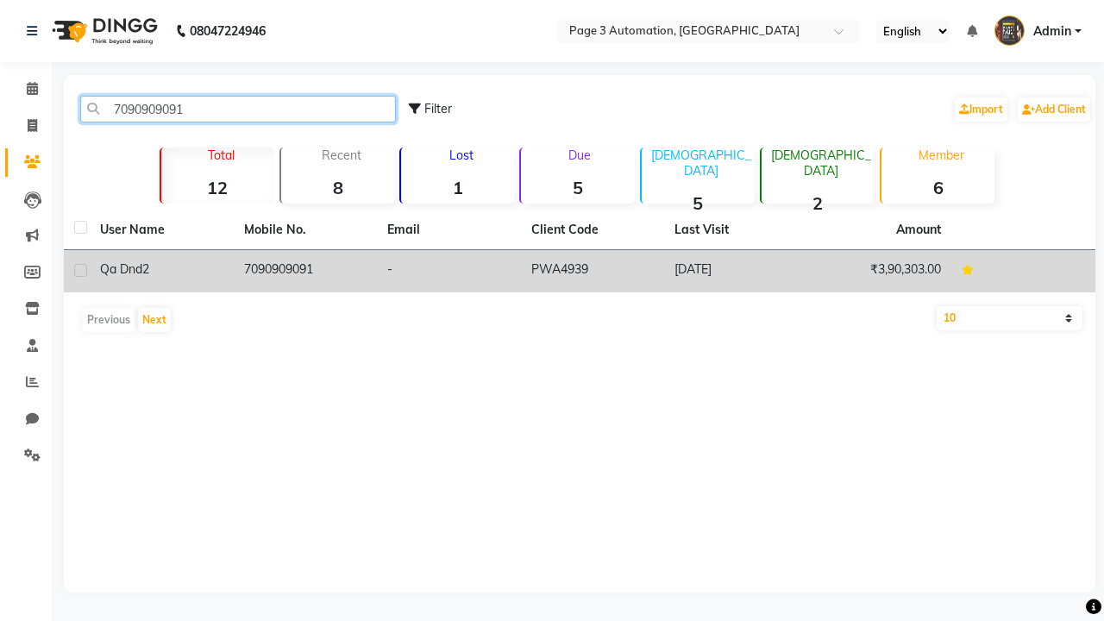
type input "7090909091"
click at [304, 271] on td "7090909091" at bounding box center [306, 271] width 144 height 42
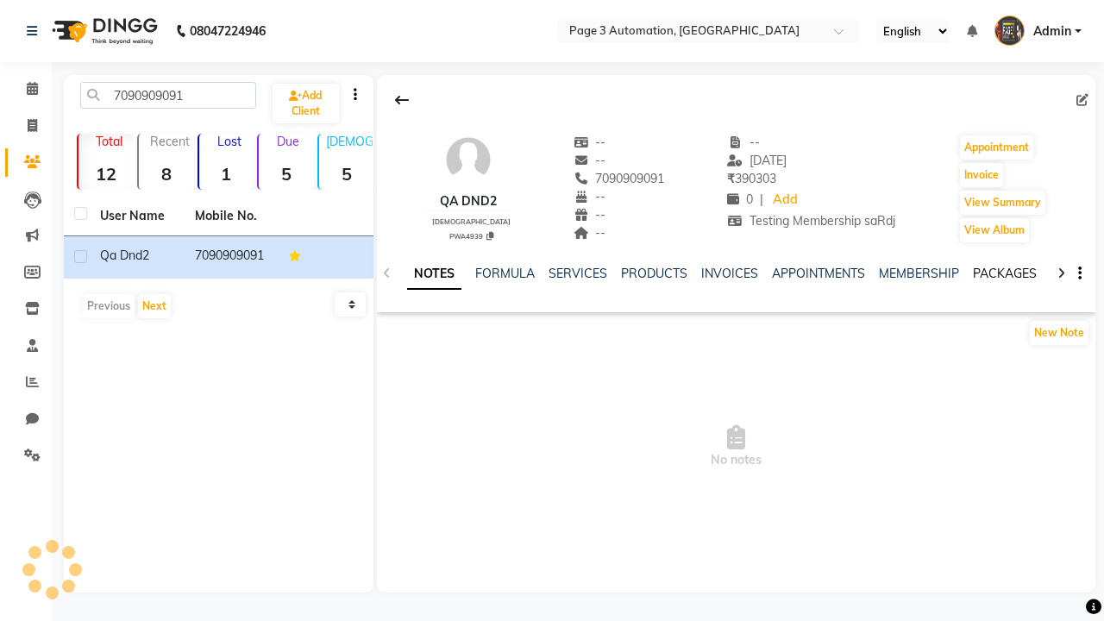
click at [1004, 273] on link "PACKAGES" at bounding box center [1005, 274] width 64 height 16
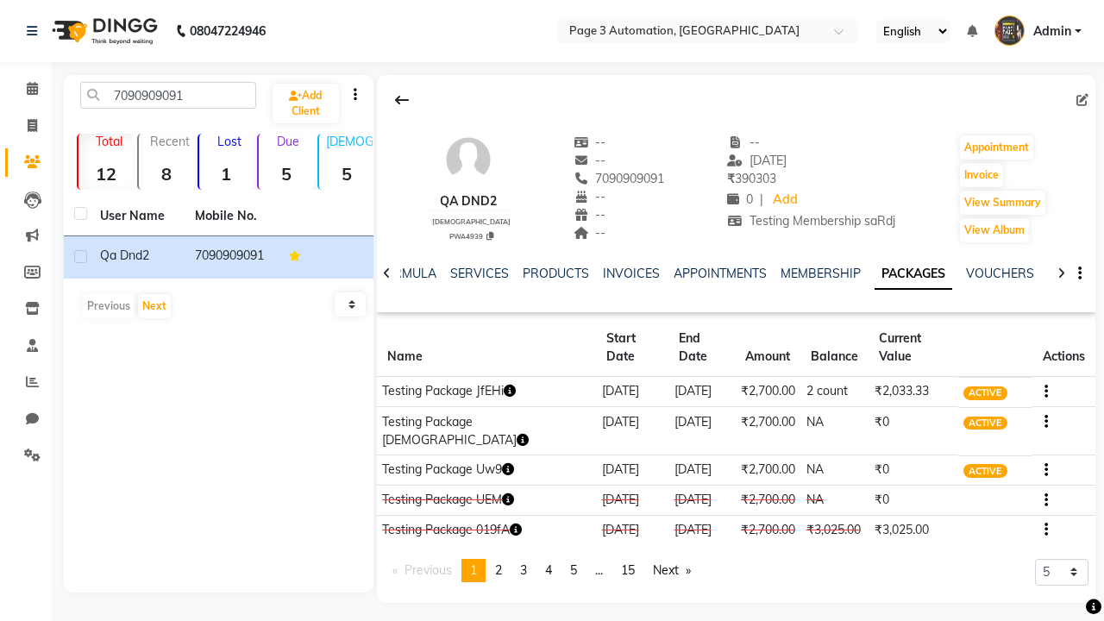
click at [1040, 382] on button "button" at bounding box center [1043, 391] width 10 height 18
click at [961, 384] on div "Edit" at bounding box center [961, 384] width 113 height 22
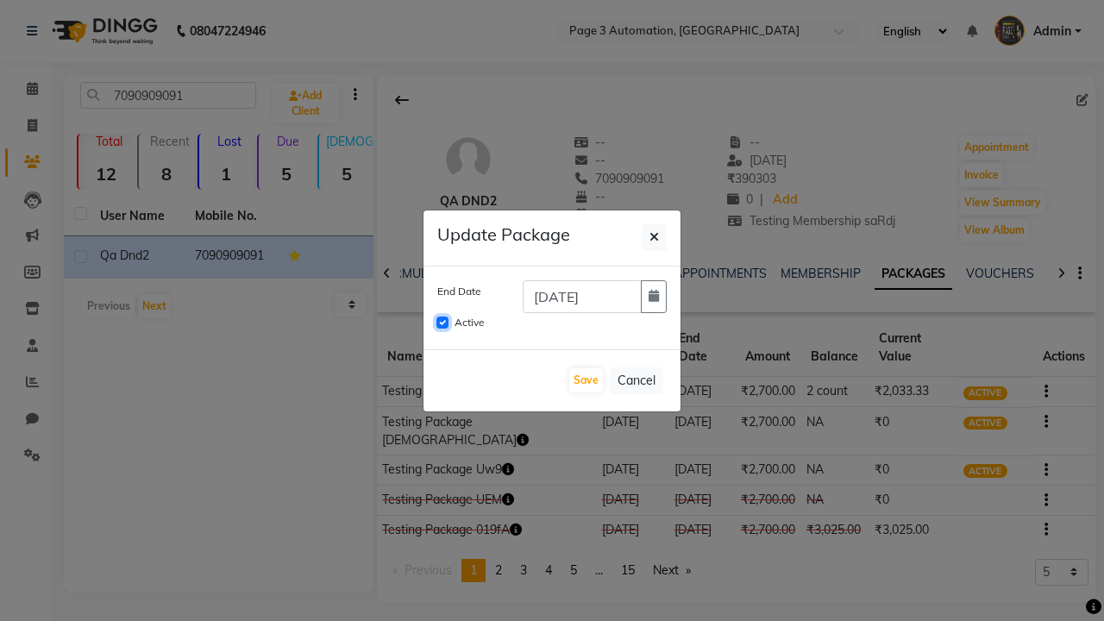
click at [442, 323] on input "Active" at bounding box center [442, 323] width 12 height 12
checkbox input "false"
click at [586, 380] on button "Save" at bounding box center [586, 380] width 34 height 24
checkbox input "false"
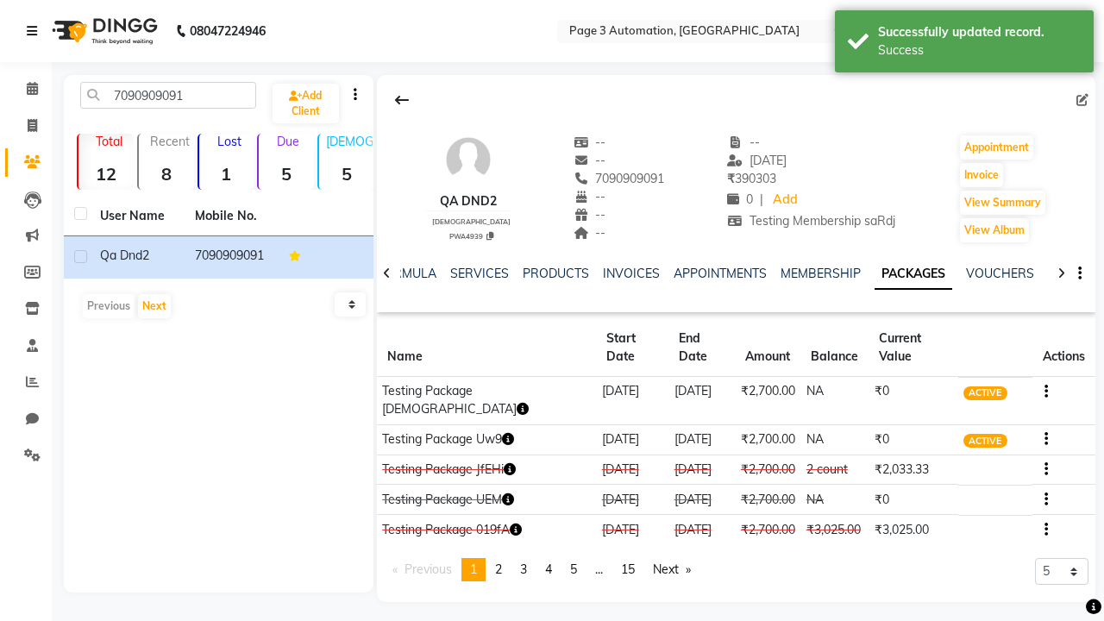
click at [964, 44] on div "Success" at bounding box center [979, 50] width 203 height 18
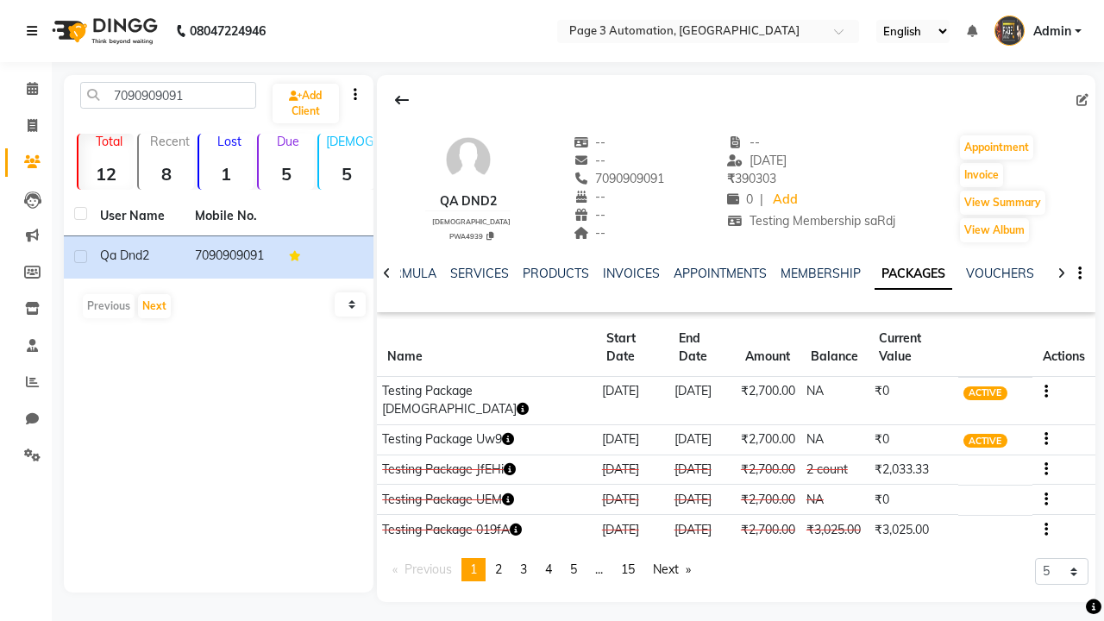
click at [35, 31] on icon at bounding box center [32, 31] width 10 height 12
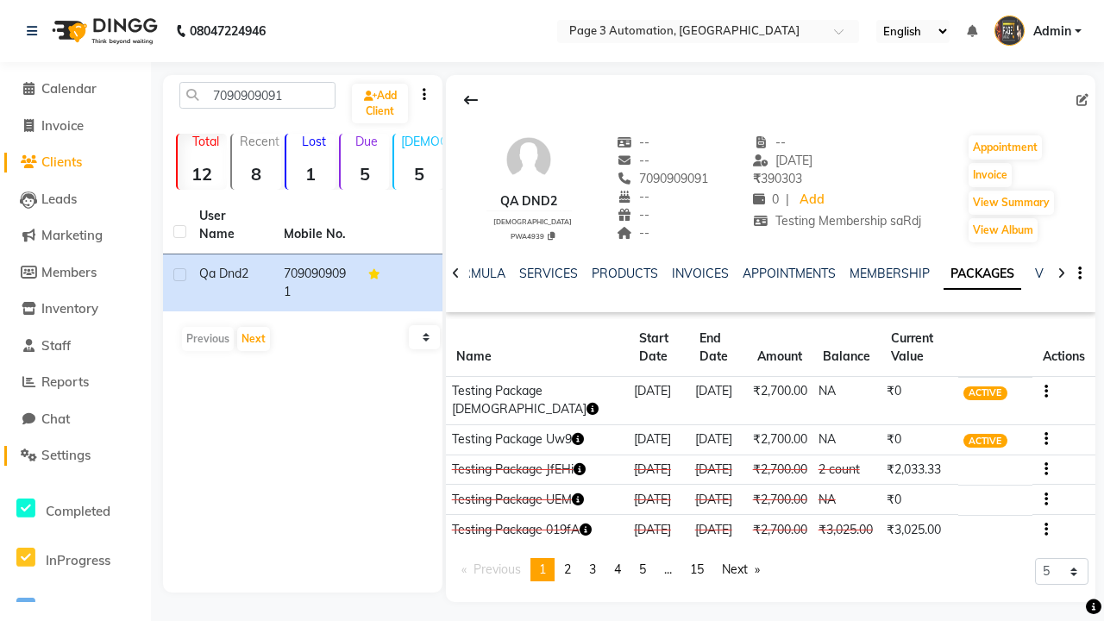
click at [75, 455] on span "Settings" at bounding box center [65, 455] width 49 height 16
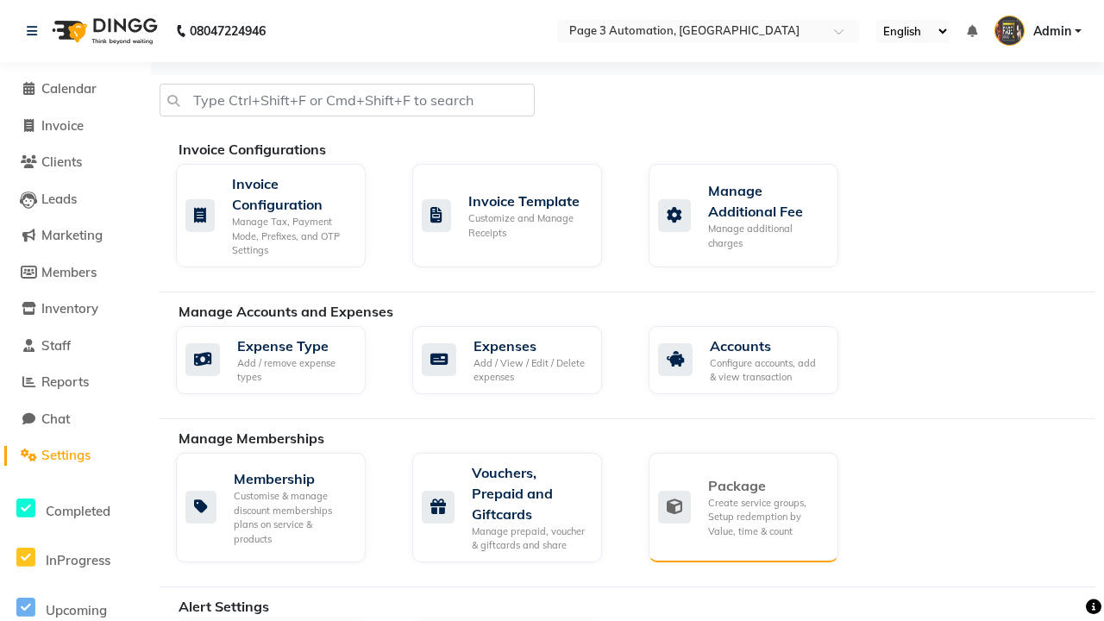
click at [766, 486] on div "Package" at bounding box center [766, 485] width 116 height 21
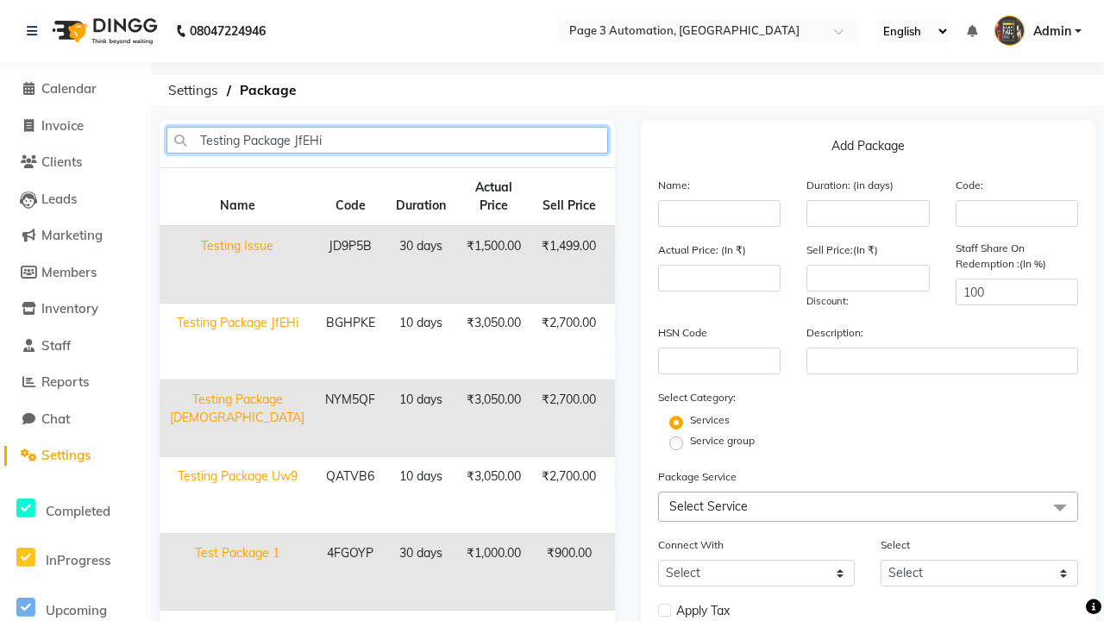
type input "Testing Package JfEHi"
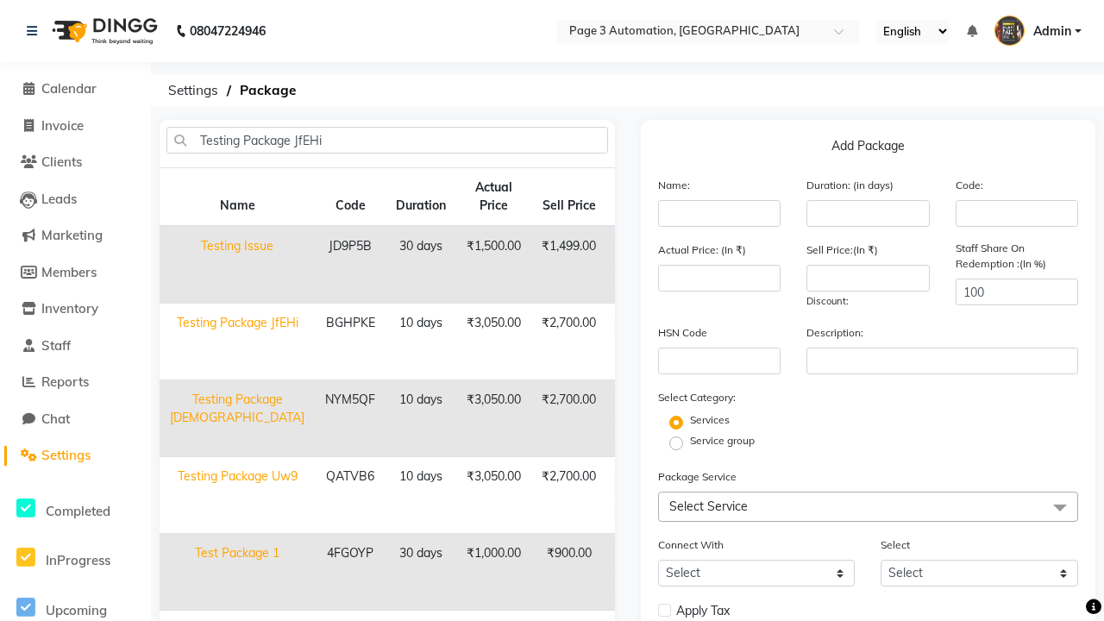
click at [624, 355] on icon at bounding box center [628, 355] width 9 height 10
